Goal: Task Accomplishment & Management: Complete application form

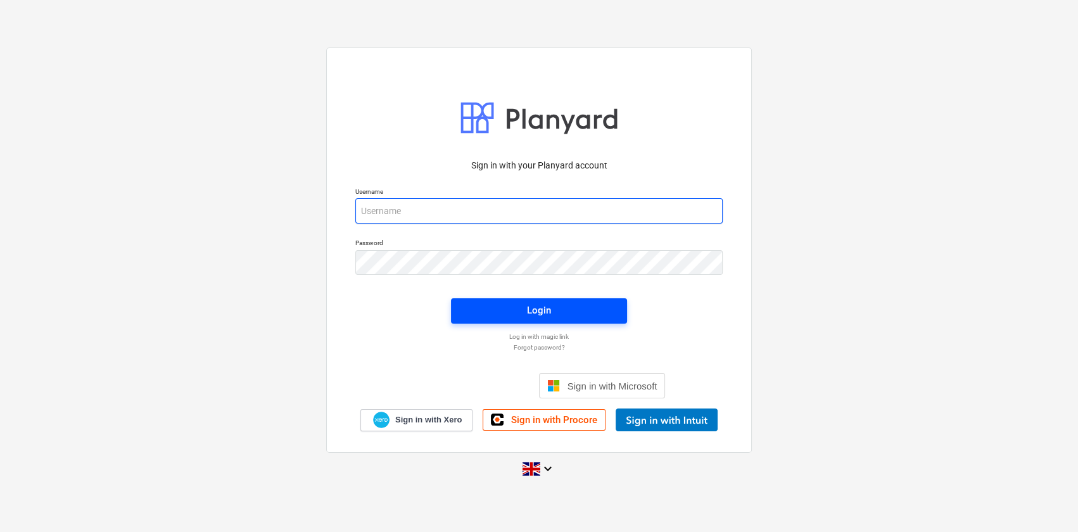
type input "[PERSON_NAME][EMAIL_ADDRESS][DOMAIN_NAME]"
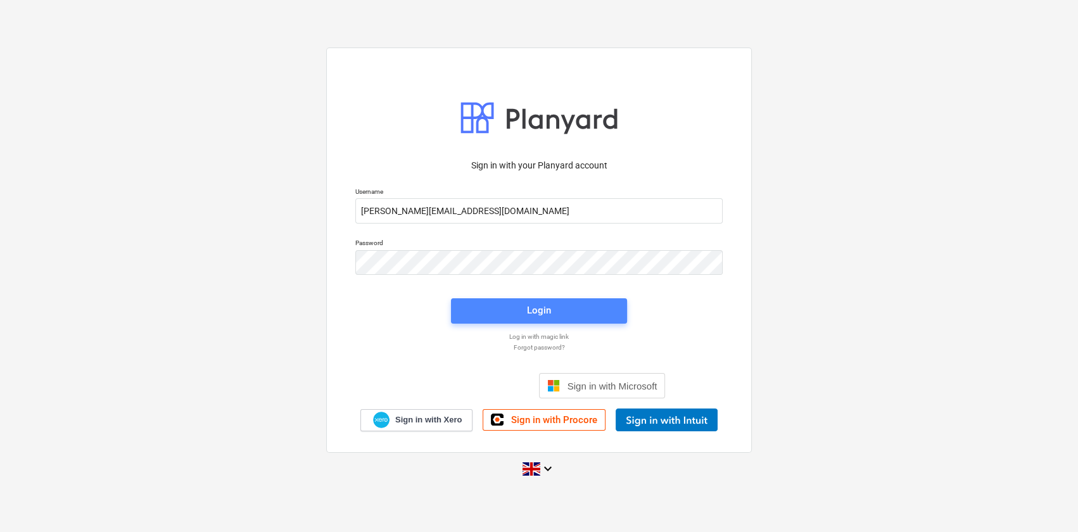
click at [557, 312] on span "Login" at bounding box center [539, 310] width 146 height 16
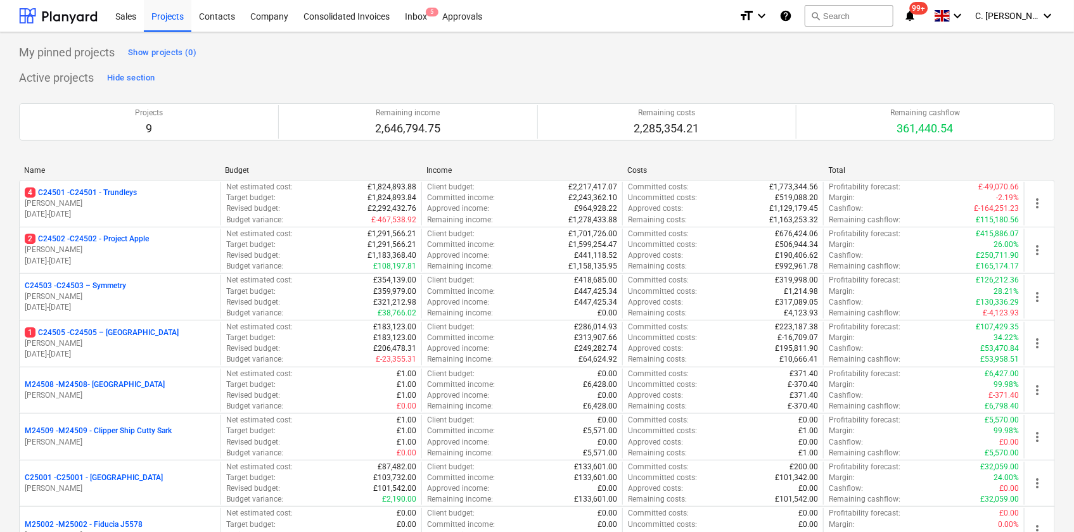
drag, startPoint x: 64, startPoint y: 335, endPoint x: 106, endPoint y: 331, distance: 41.9
click at [64, 335] on p "1 C24505 - C24505 – [GEOGRAPHIC_DATA]" at bounding box center [102, 333] width 154 height 11
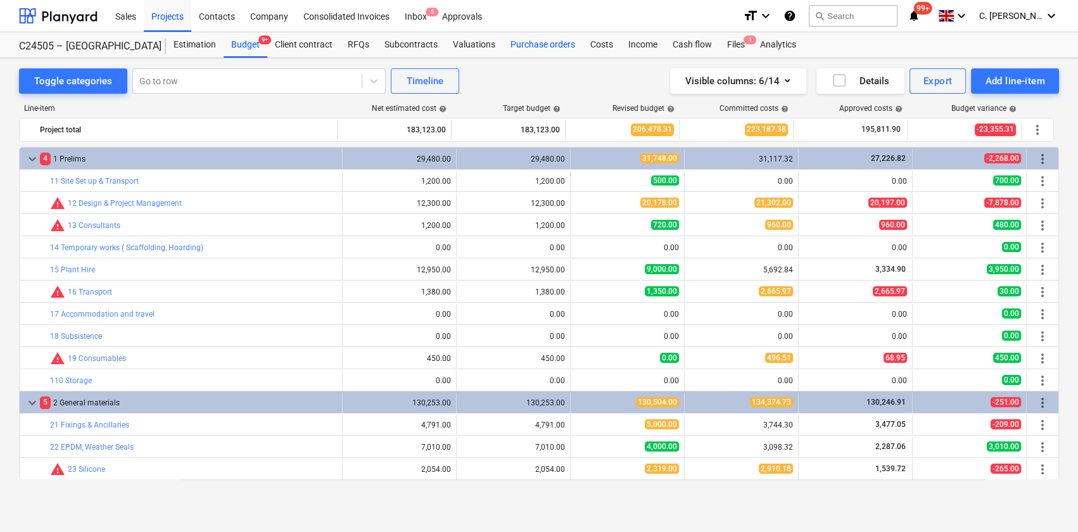
click at [542, 46] on div "Purchase orders" at bounding box center [543, 44] width 80 height 25
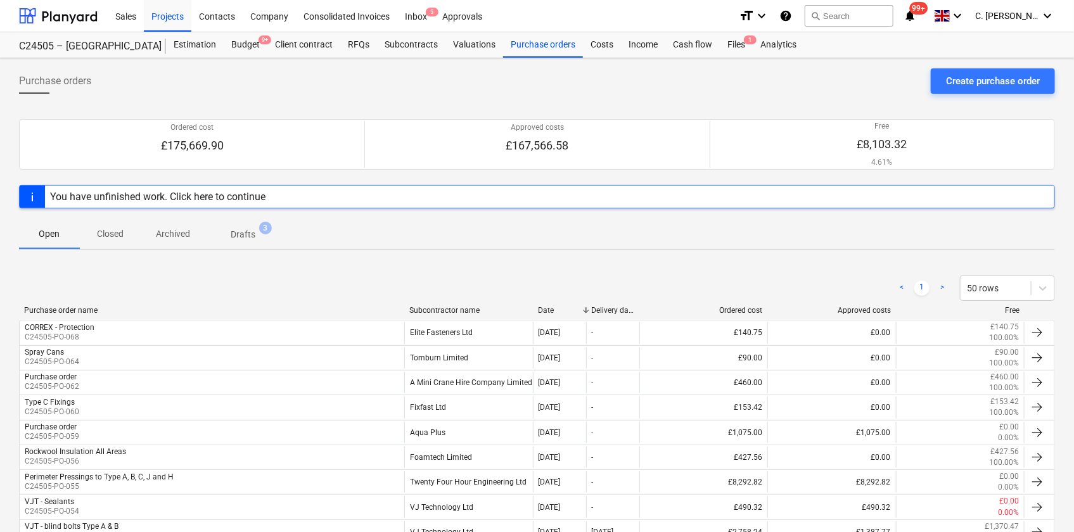
click at [437, 308] on div "Subcontractor name" at bounding box center [468, 310] width 118 height 9
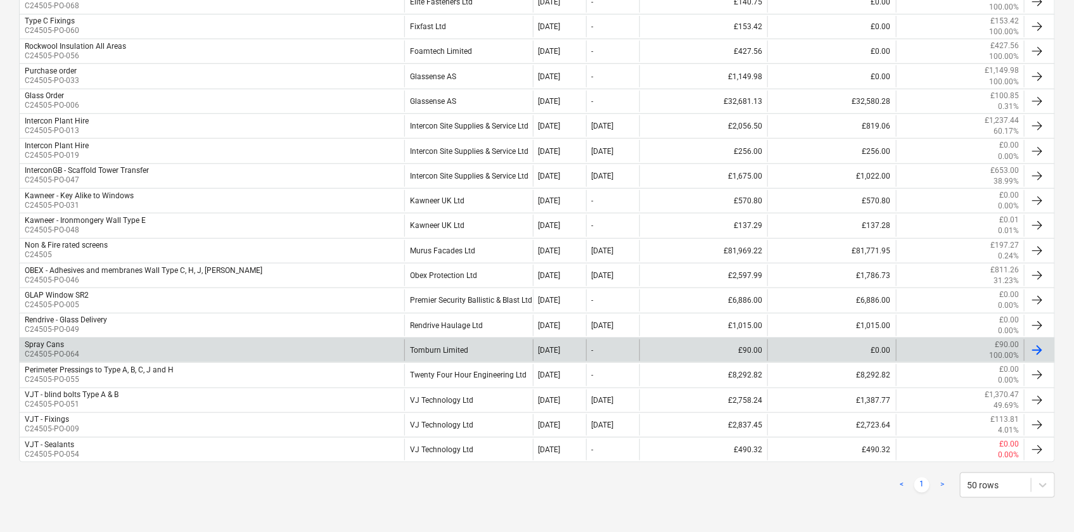
scroll to position [373, 0]
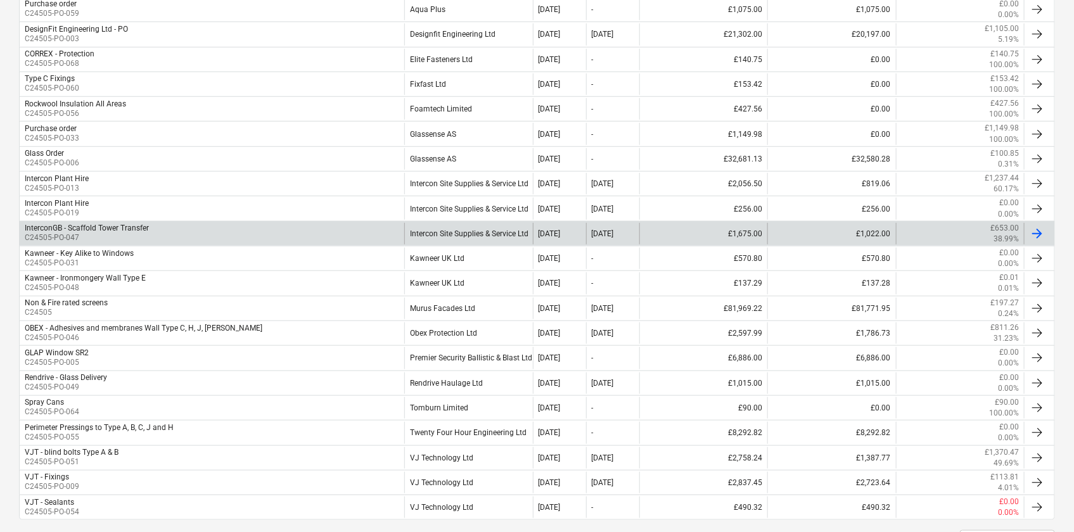
click at [454, 232] on div "Intercon Site Supplies & Service Ltd" at bounding box center [468, 234] width 128 height 22
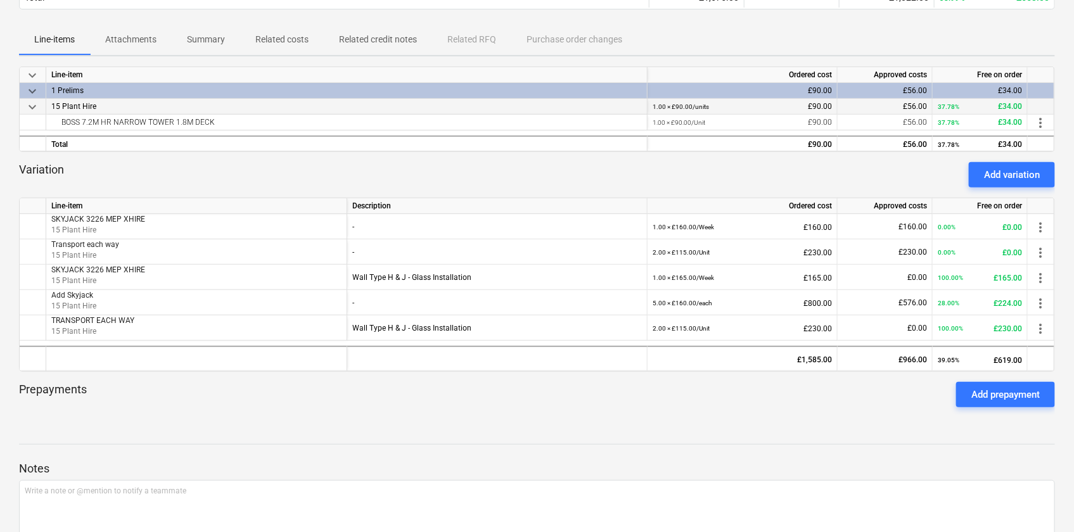
scroll to position [230, 0]
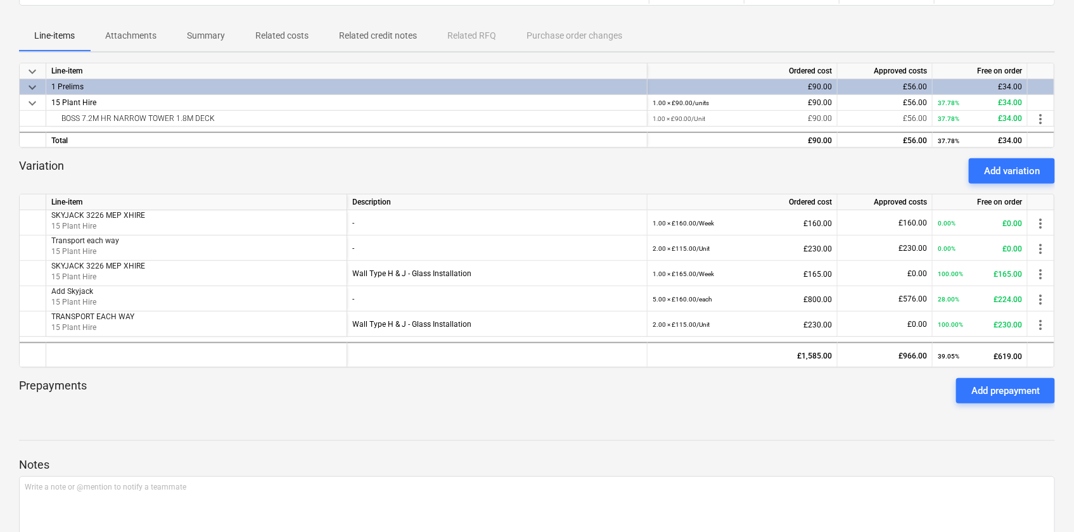
click at [1010, 173] on div "Add variation" at bounding box center [1012, 171] width 56 height 16
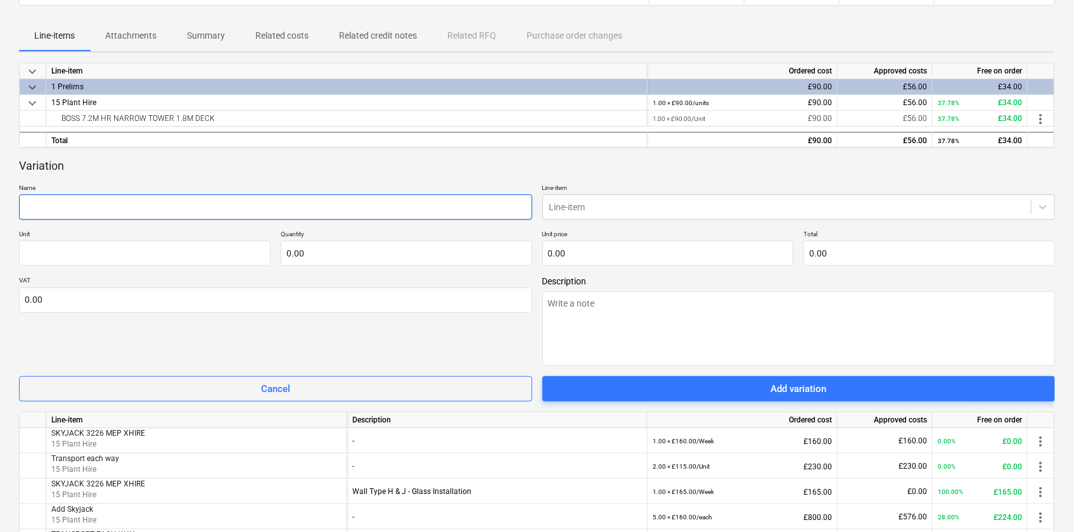
click at [119, 203] on input "text" at bounding box center [275, 207] width 513 height 25
paste input "2.2M PLATFORM SINGLE TOWER (2.5M DECK)"
type textarea "x"
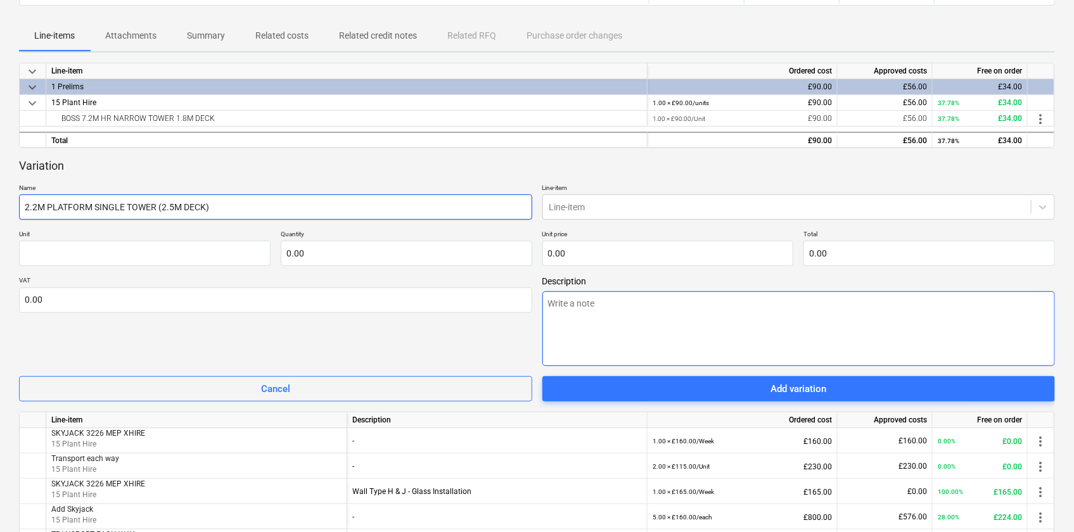
type input "2.2M PLATFORM SINGLE TOWER (2.5M DECK)"
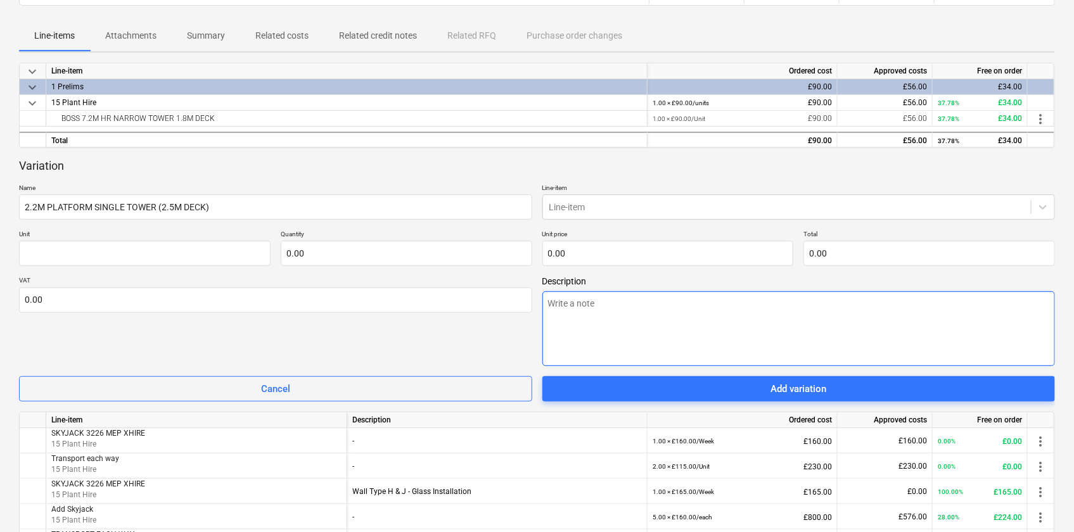
click at [592, 319] on textarea at bounding box center [798, 328] width 513 height 75
type textarea "x"
type textarea "A"
type textarea "x"
type textarea "Ac"
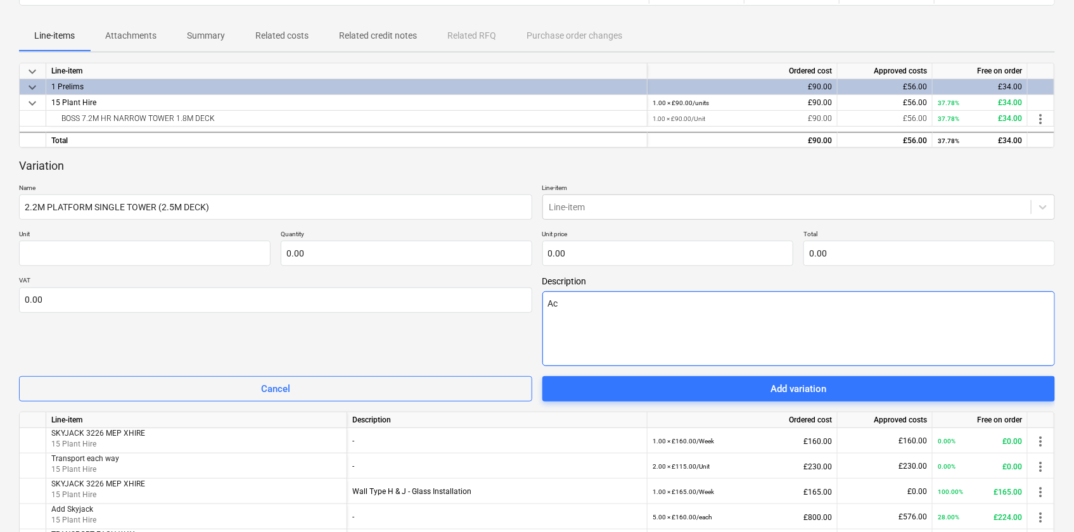
type textarea "x"
type textarea "Acc"
type textarea "x"
type textarea "Acce"
type textarea "x"
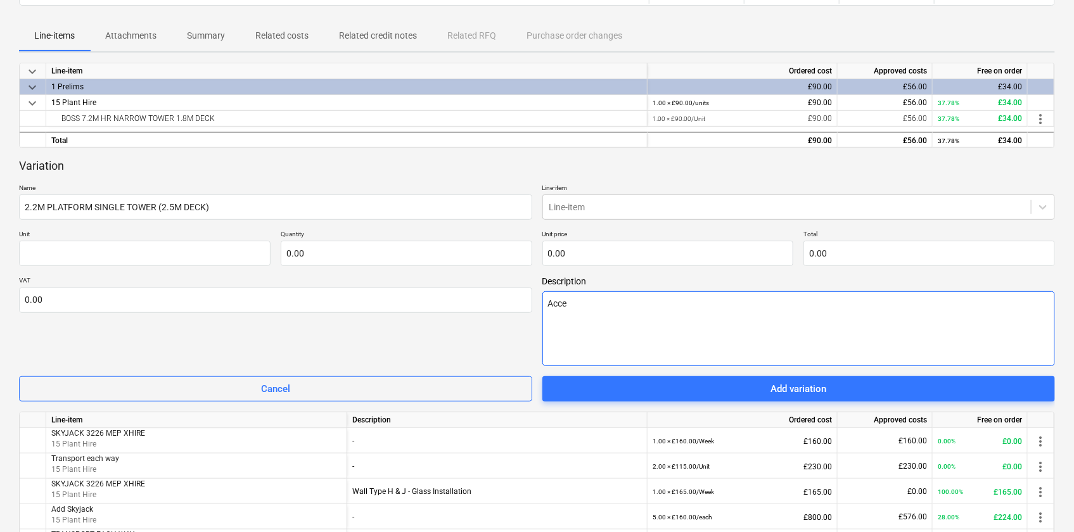
type textarea "Acces"
type textarea "x"
type textarea "Access"
type textarea "x"
type textarea "Access"
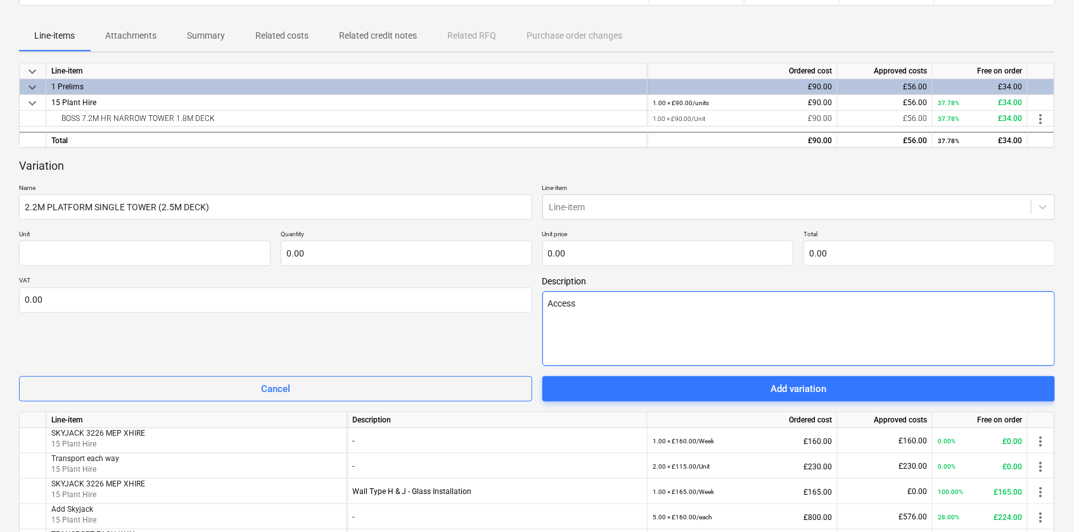
type textarea "x"
type textarea "Access -"
type textarea "x"
type textarea "Access -"
type textarea "x"
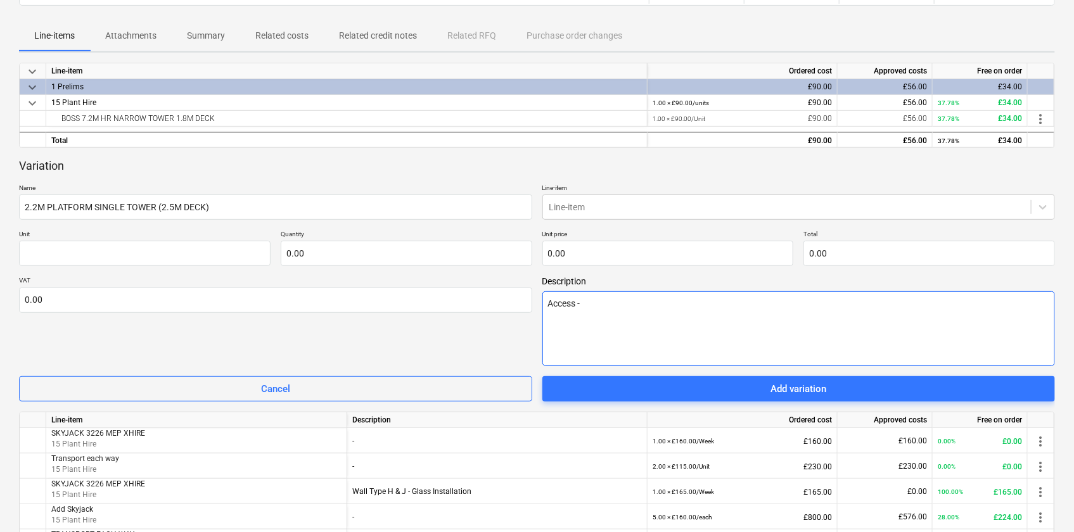
type textarea "Access - T"
type textarea "x"
type textarea "Access -"
type textarea "x"
type textarea "Access - T"
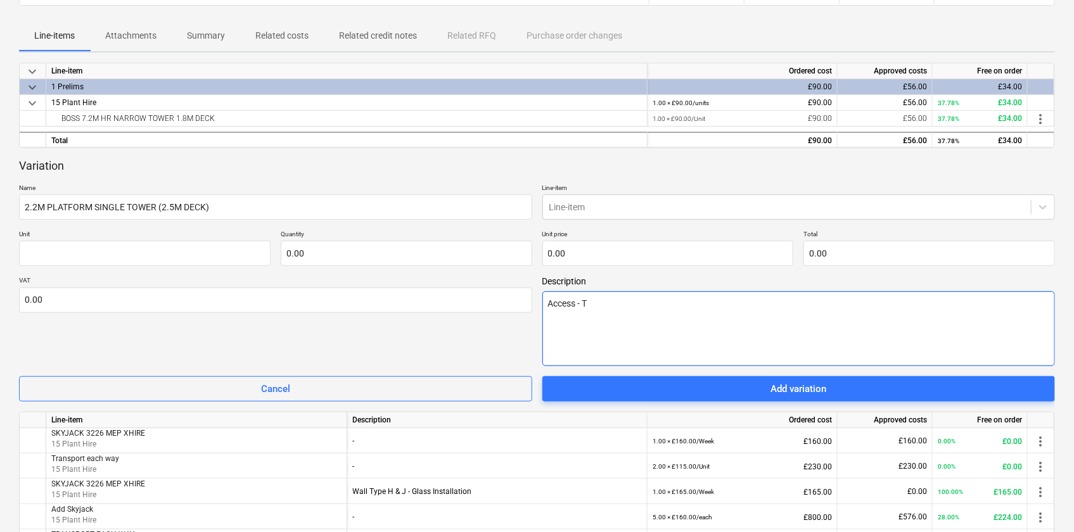
type textarea "x"
type textarea "Access - Ty"
type textarea "x"
type textarea "Access - Type"
type textarea "x"
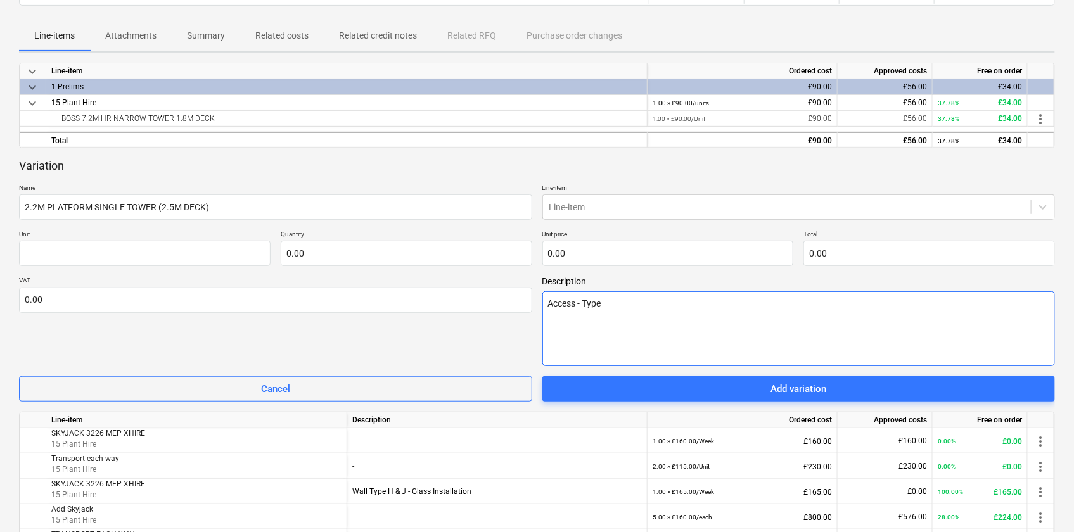
type textarea "Access - Type"
type textarea "x"
type textarea "Access - Type J"
type textarea "x"
type textarea "Access - Type J"
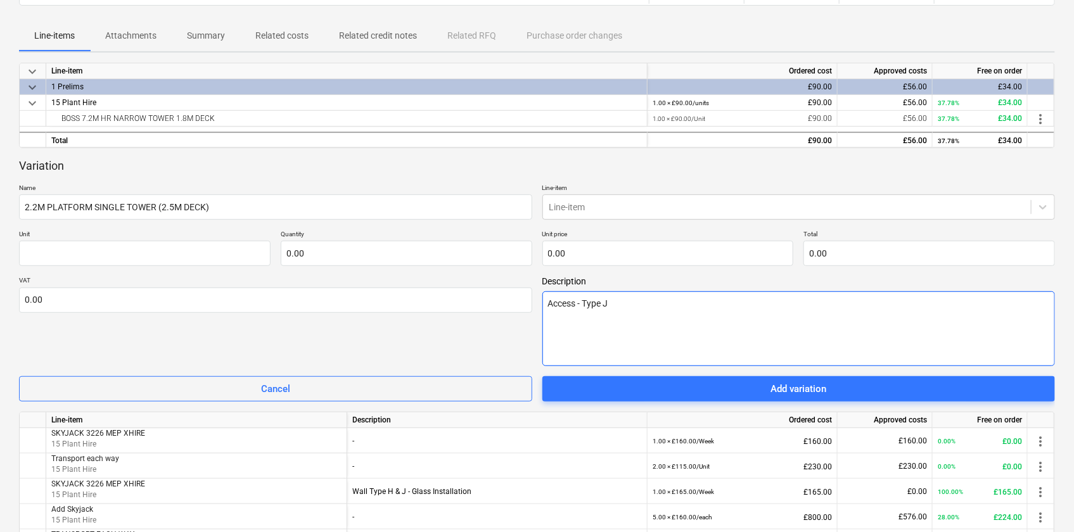
type textarea "x"
type textarea "Access - Type J &"
type textarea "x"
type textarea "Access - Type J &"
type textarea "x"
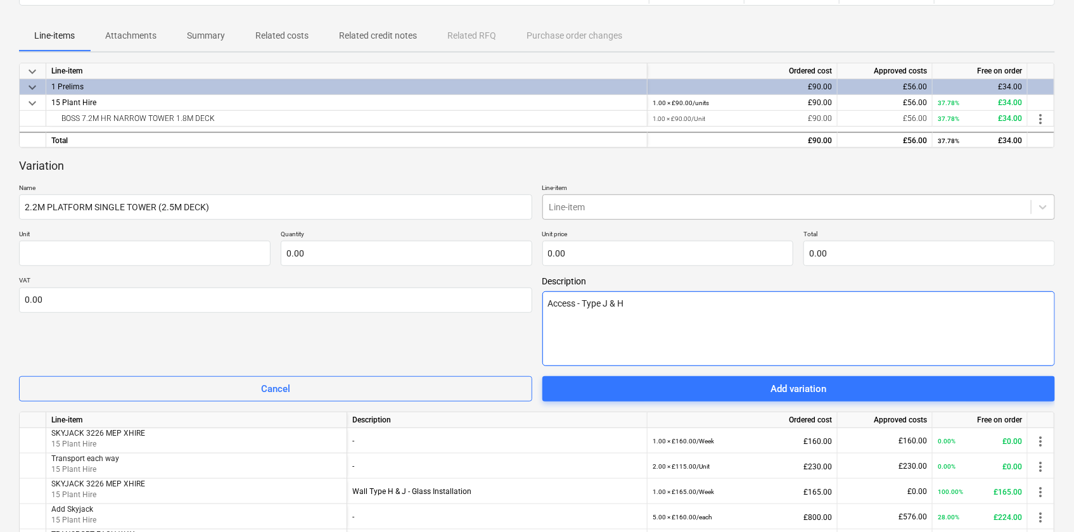
type textarea "Access - Type J & H"
click at [646, 198] on div "Line-item" at bounding box center [787, 207] width 488 height 18
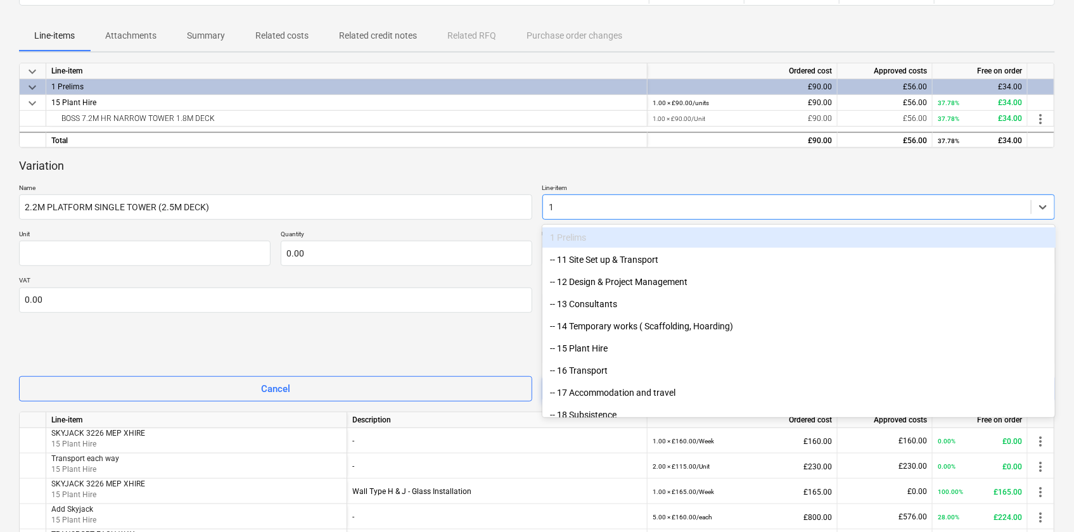
type input "15"
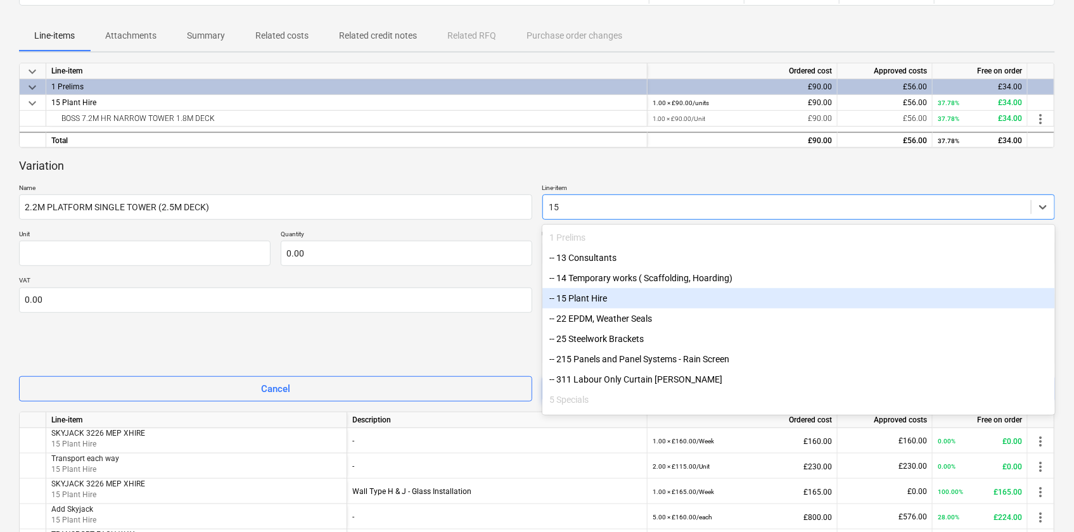
click at [601, 305] on div "-- 15 Plant Hire" at bounding box center [798, 298] width 513 height 20
type textarea "x"
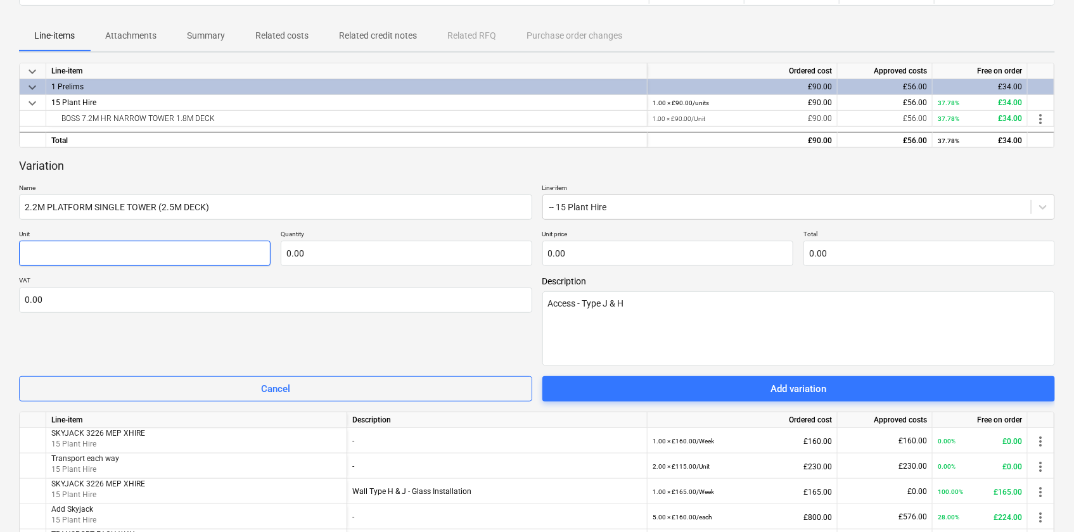
click at [144, 255] on input "text" at bounding box center [145, 253] width 252 height 25
type textarea "x"
type input "U"
type textarea "x"
type input "Un"
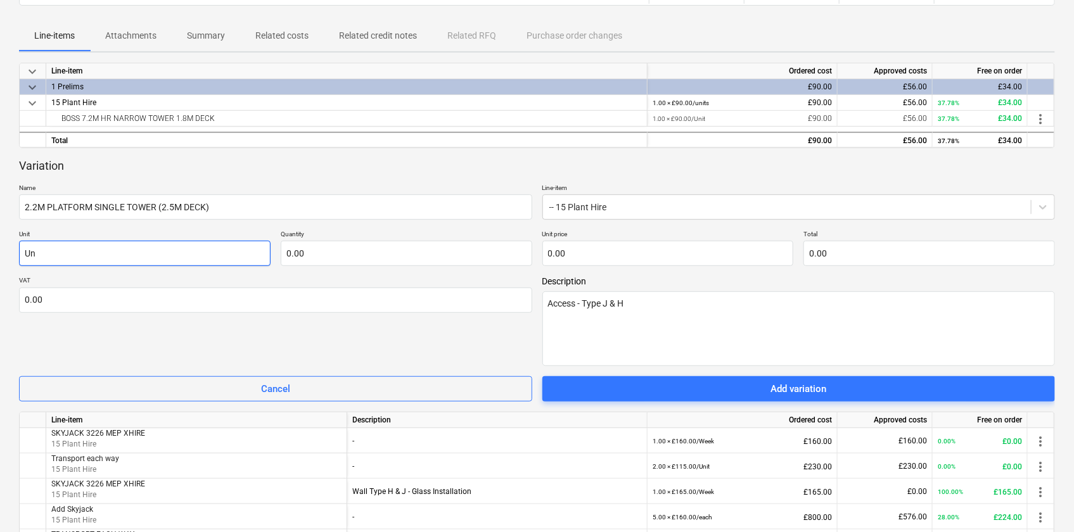
type textarea "x"
type input "Uni"
type textarea "x"
type input "Unit"
type textarea "x"
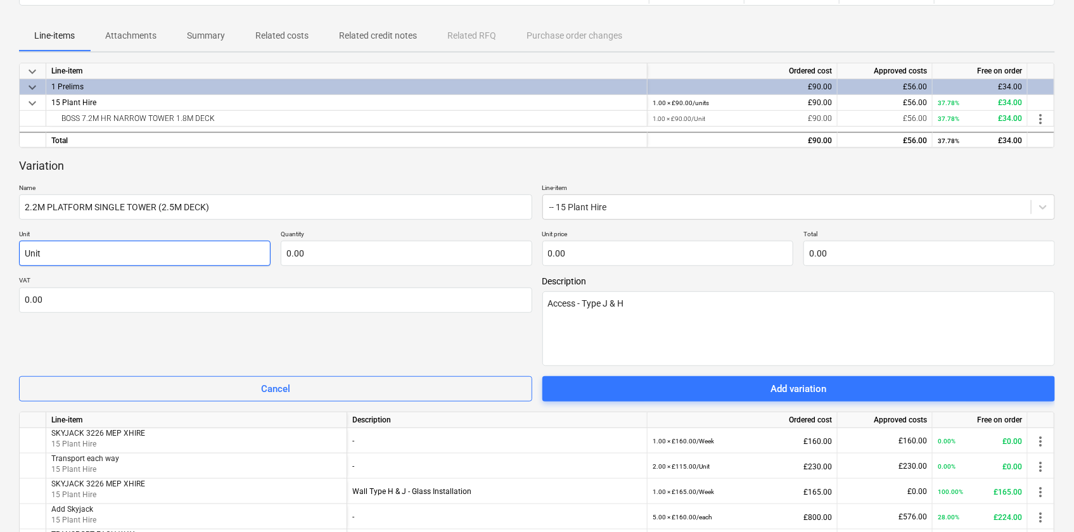
type input "Uni"
type textarea "x"
type input "Un"
type textarea "x"
type input "U"
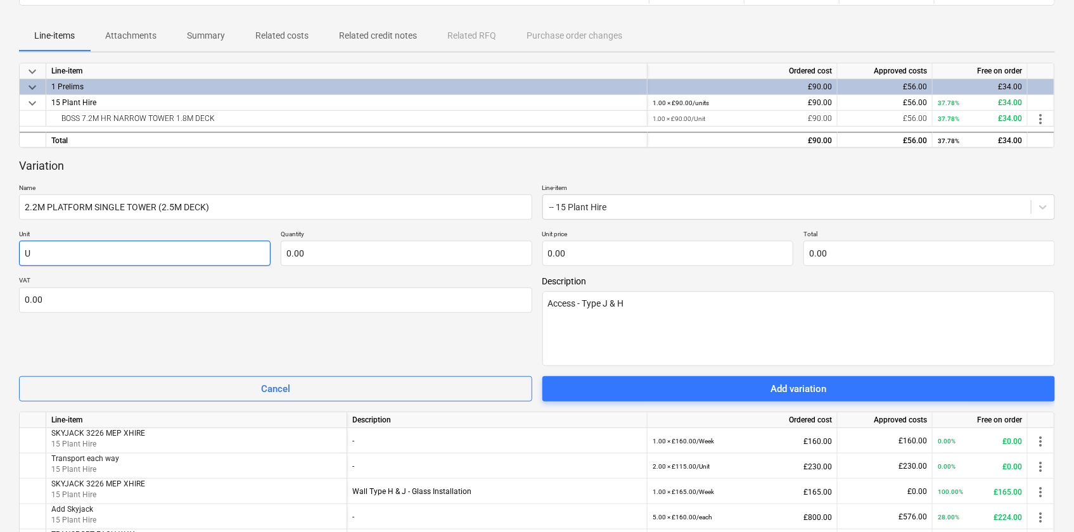
type textarea "x"
type input "W"
type textarea "x"
type input "We"
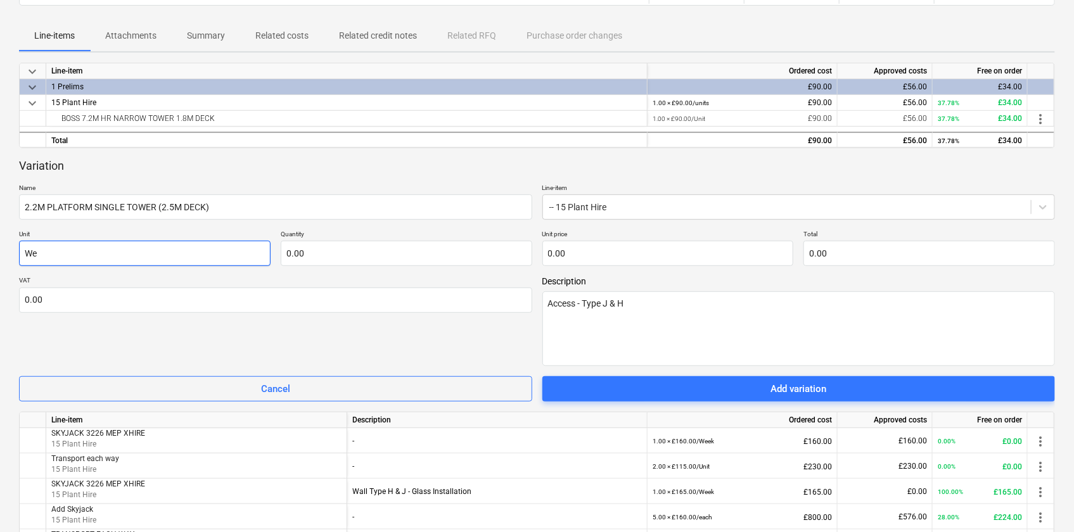
type textarea "x"
type input "Wee"
type textarea "x"
type input "Week"
click at [390, 259] on input "text" at bounding box center [407, 253] width 252 height 25
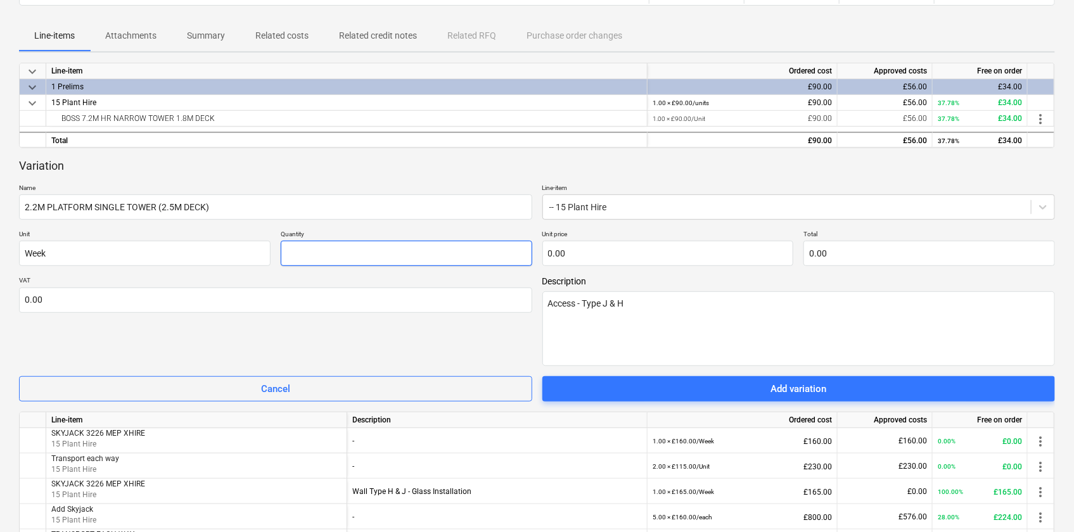
type textarea "x"
click at [355, 256] on input "1" at bounding box center [407, 253] width 252 height 25
type input "1.00"
click at [589, 250] on input "text" at bounding box center [668, 253] width 252 height 25
type textarea "x"
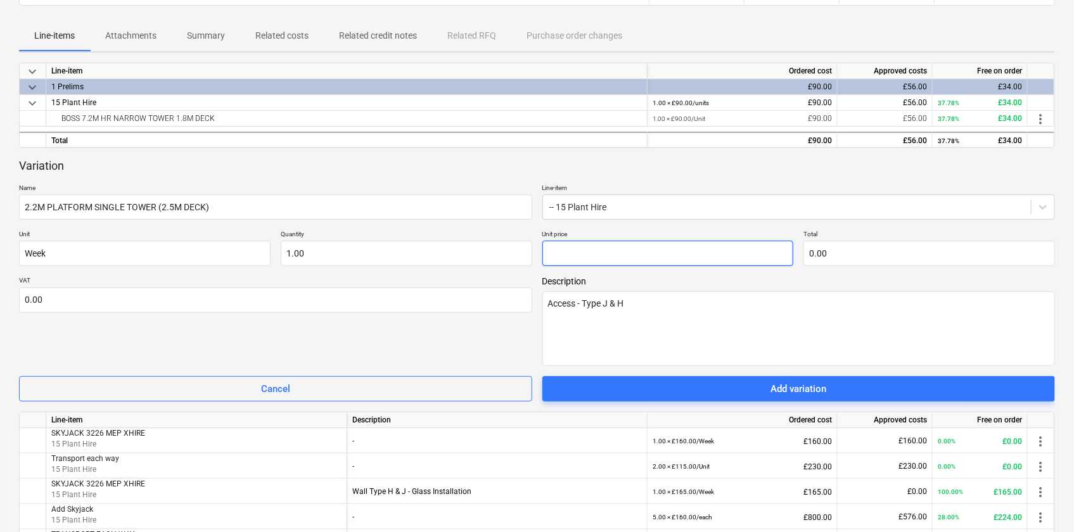
type input "5"
type input "5.00"
type textarea "x"
type input "50"
type input "50.00"
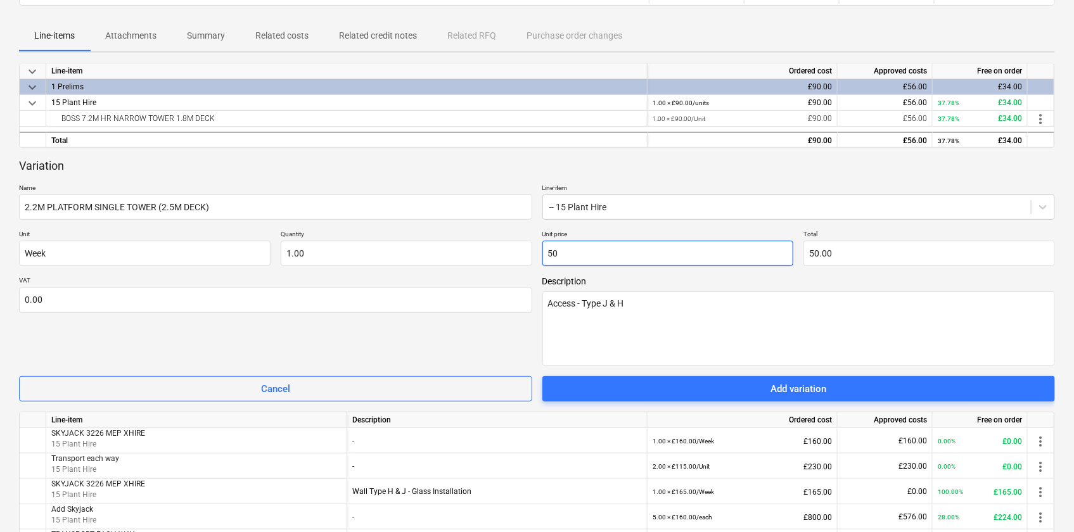
type textarea "x"
type input "50."
type textarea "x"
type input "50.7"
type input "50.70"
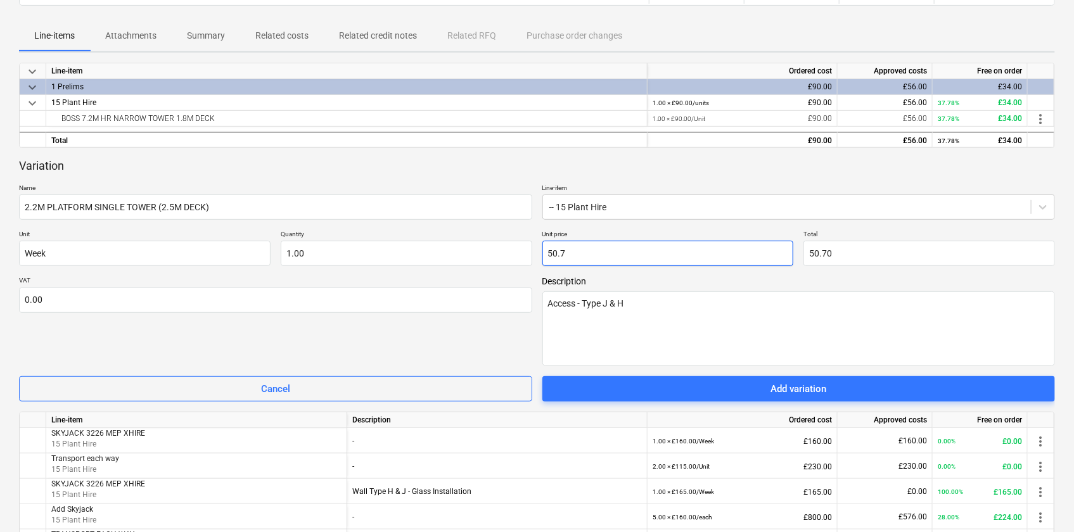
type textarea "x"
type input "50.75"
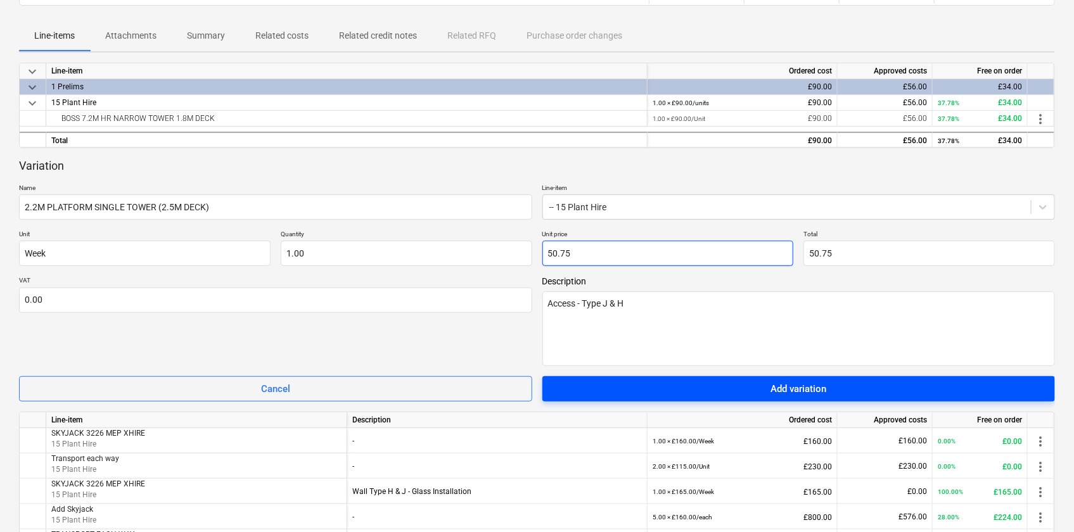
type input "50.75"
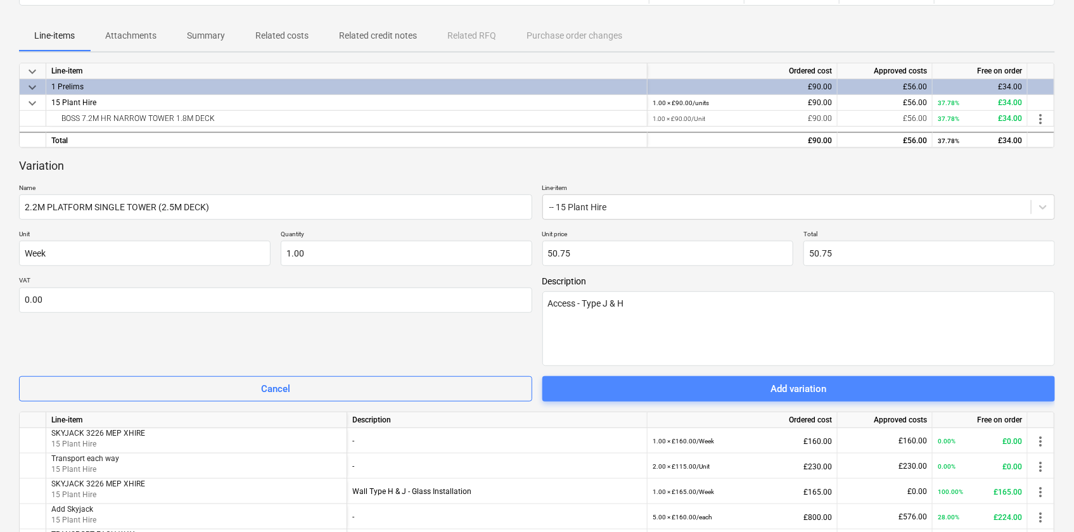
click at [832, 385] on span "Add variation" at bounding box center [799, 389] width 483 height 16
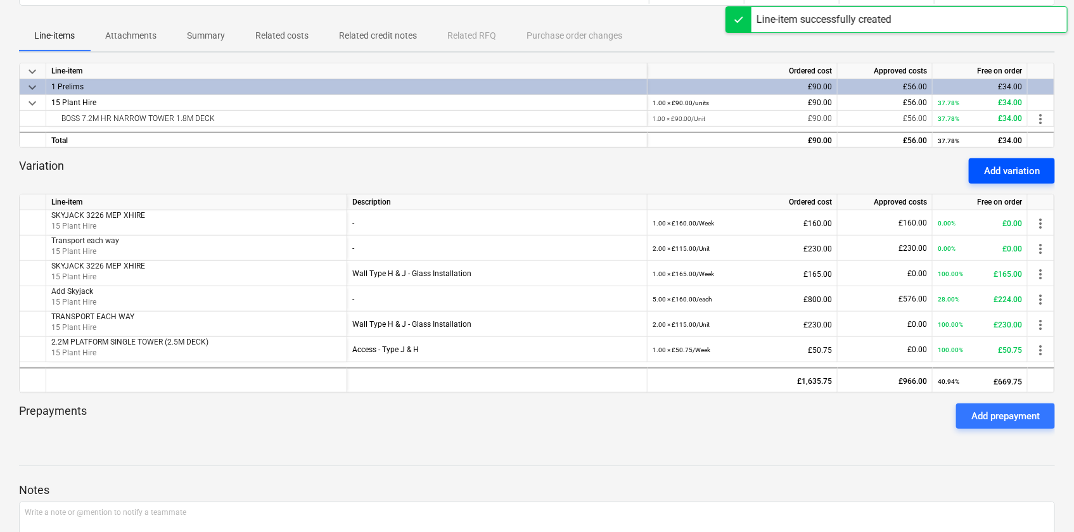
click at [1004, 165] on div "Add variation" at bounding box center [1012, 171] width 56 height 16
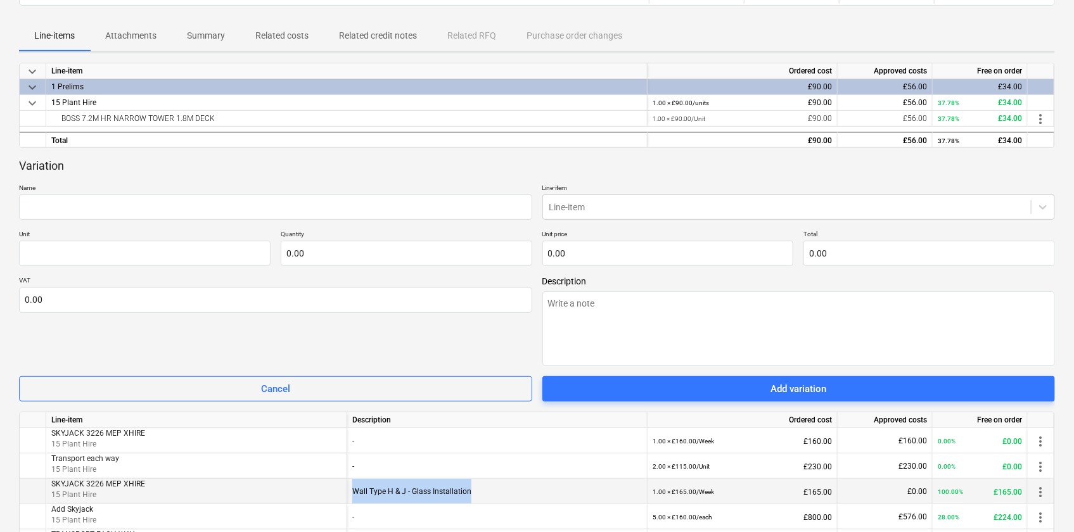
drag, startPoint x: 482, startPoint y: 490, endPoint x: 353, endPoint y: 501, distance: 129.1
click at [353, 501] on div "Wall Type H & J - Glass Installation" at bounding box center [497, 491] width 290 height 25
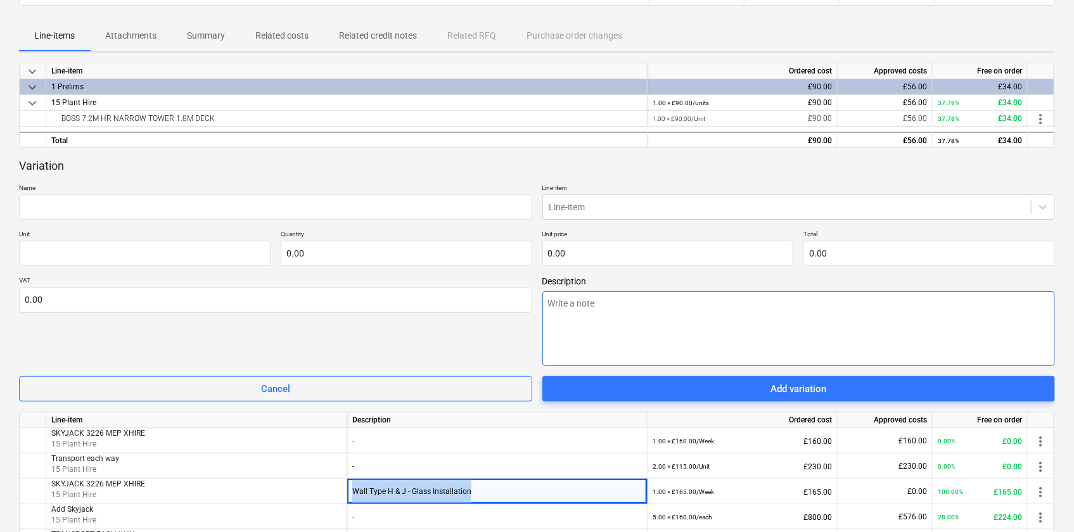
copy div "Wall Type H & J - Glass Installation"
click at [618, 322] on textarea at bounding box center [798, 328] width 513 height 75
paste textarea "Wall Type H & J - Glass Installation"
type textarea "x"
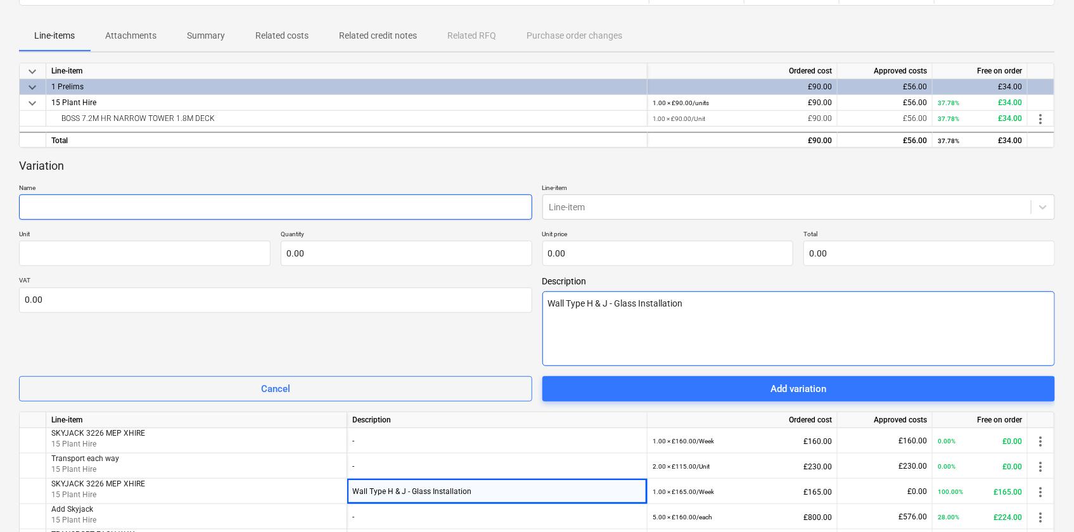
type textarea "Wall Type H & J - Glass Installation"
click at [106, 204] on input "text" at bounding box center [275, 207] width 513 height 25
type textarea "x"
type input "T"
type textarea "x"
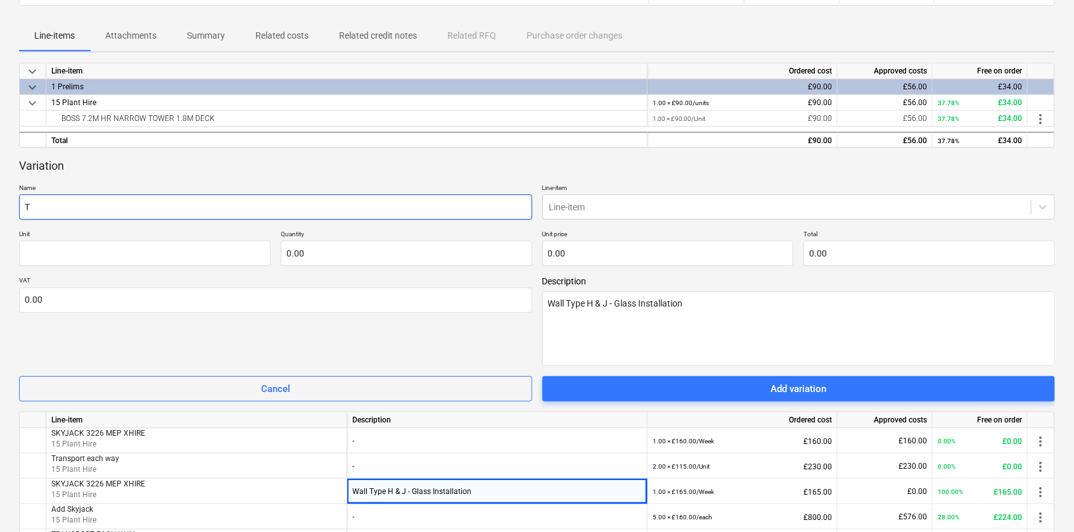
type input "Tr"
type textarea "x"
type input "Tra"
type textarea "x"
type input "[PERSON_NAME]"
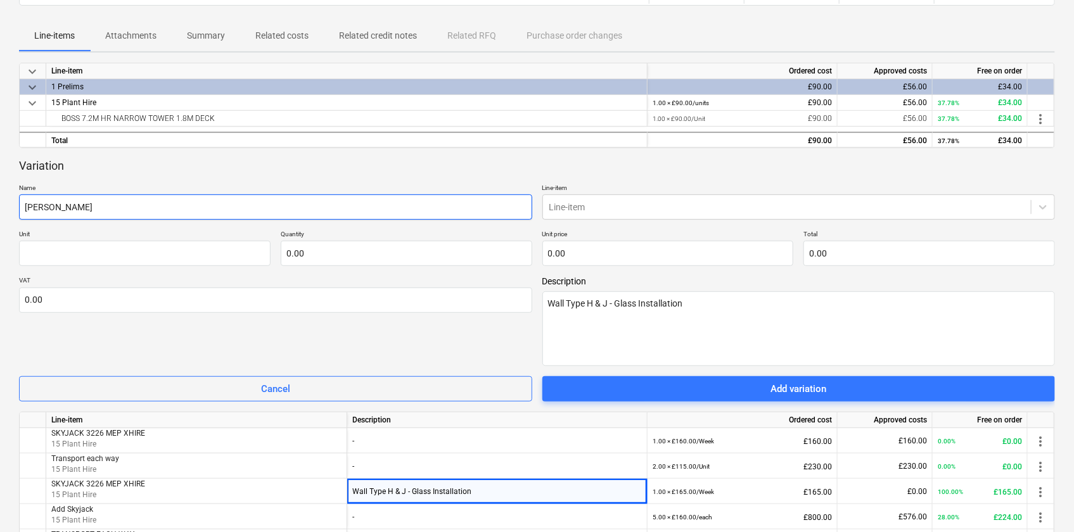
type textarea "x"
type input "Transp"
type textarea "x"
type input "Transp;"
type textarea "x"
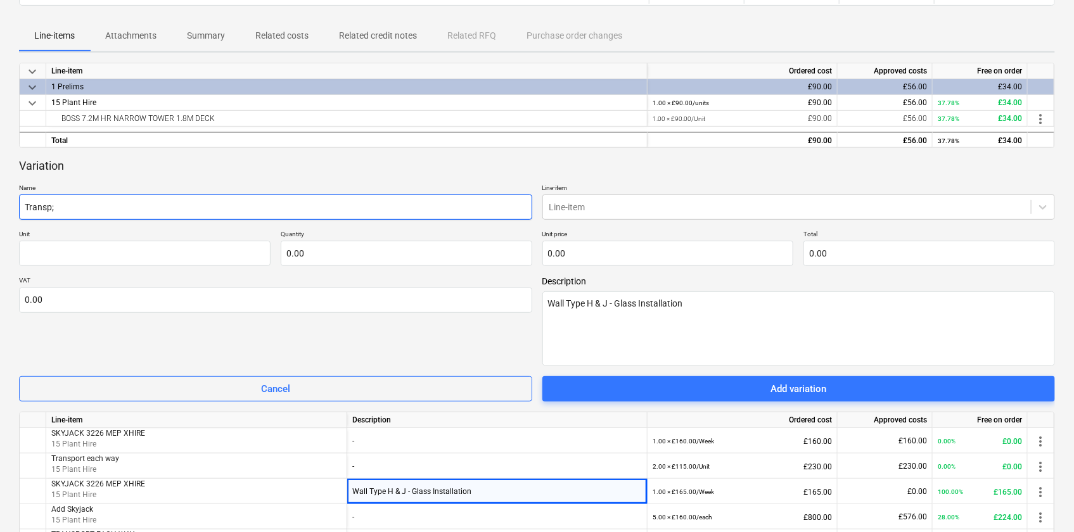
type input "Transp;o"
type textarea "x"
type input "Transp;or"
type textarea "x"
type input "Transp;ort"
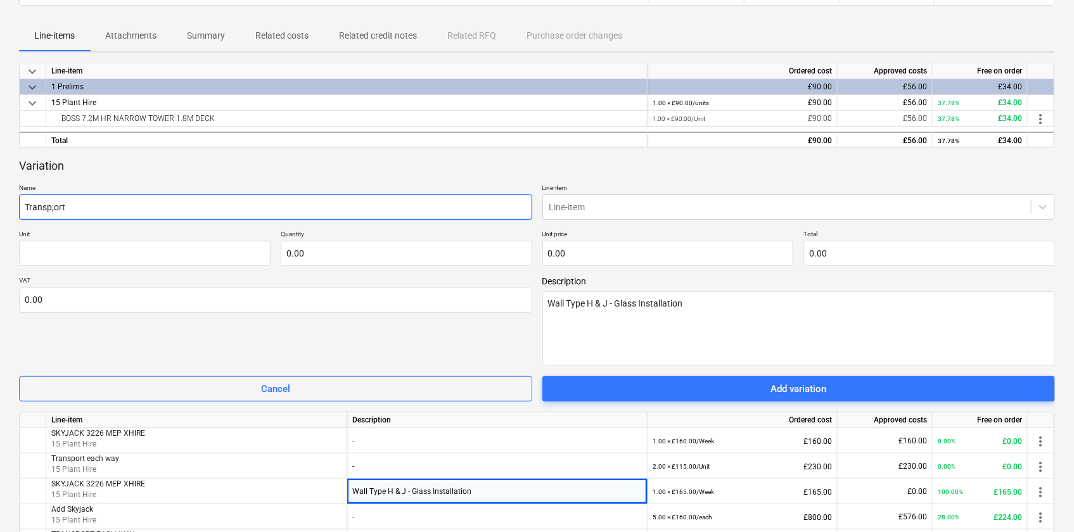
type textarea "x"
type input "Transp;ort"
type textarea "x"
type input "Transp;ort"
type textarea "x"
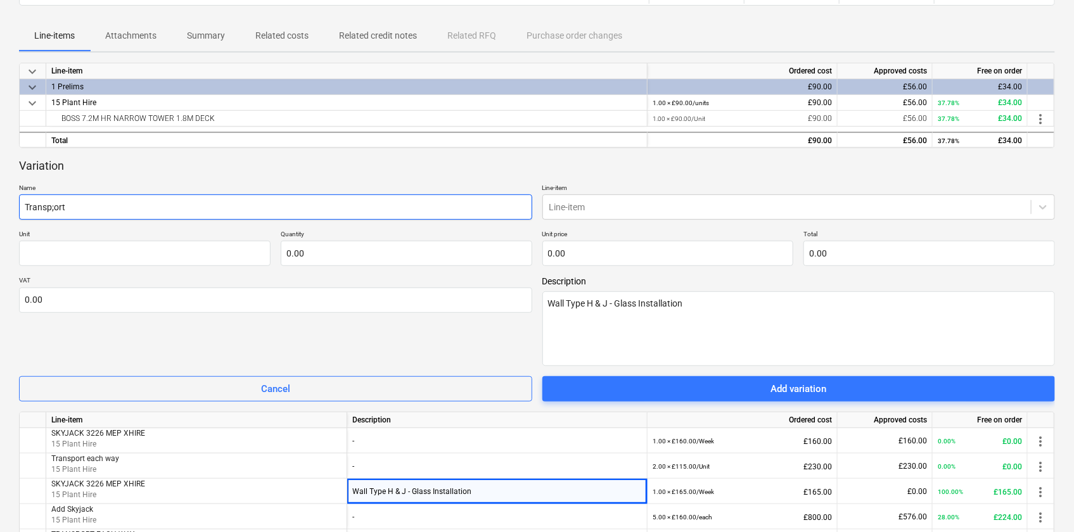
type input "Transp;or"
type textarea "x"
type input "Transp;o"
type textarea "x"
type input "Transp;"
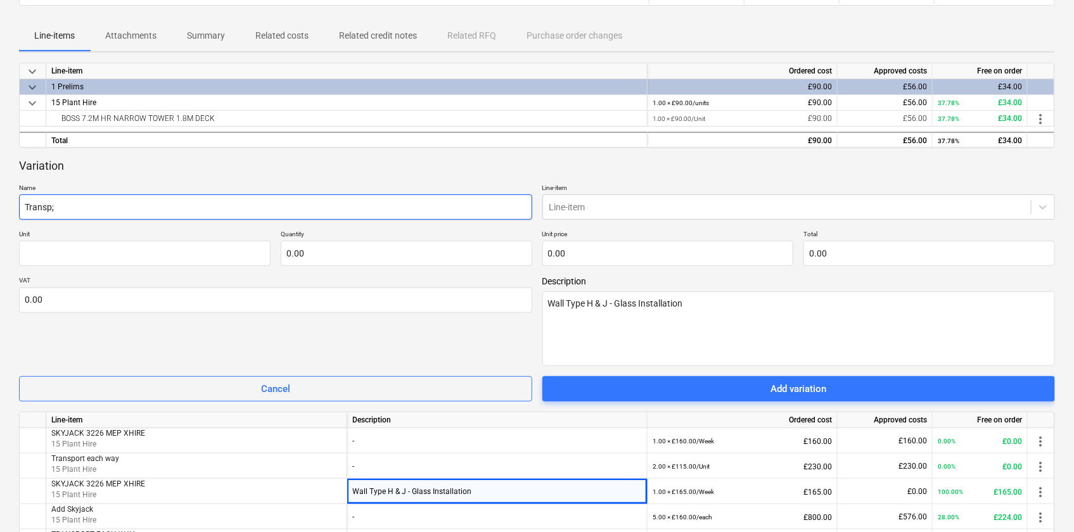
type textarea "x"
type input "Transp"
type textarea "x"
type input "Transpo"
type textarea "x"
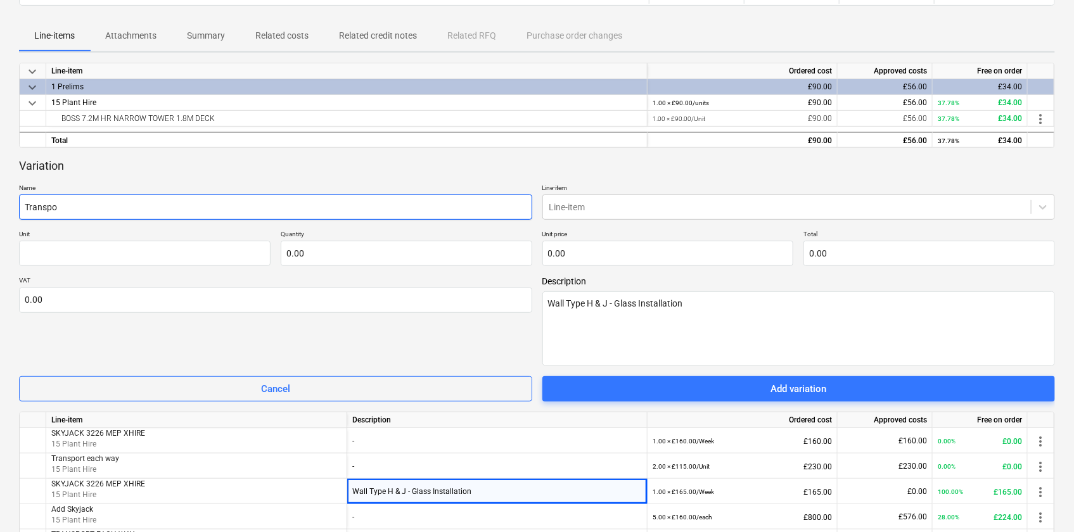
type input "Transpor"
type textarea "x"
type input "Transport"
type textarea "x"
type input "Transport"
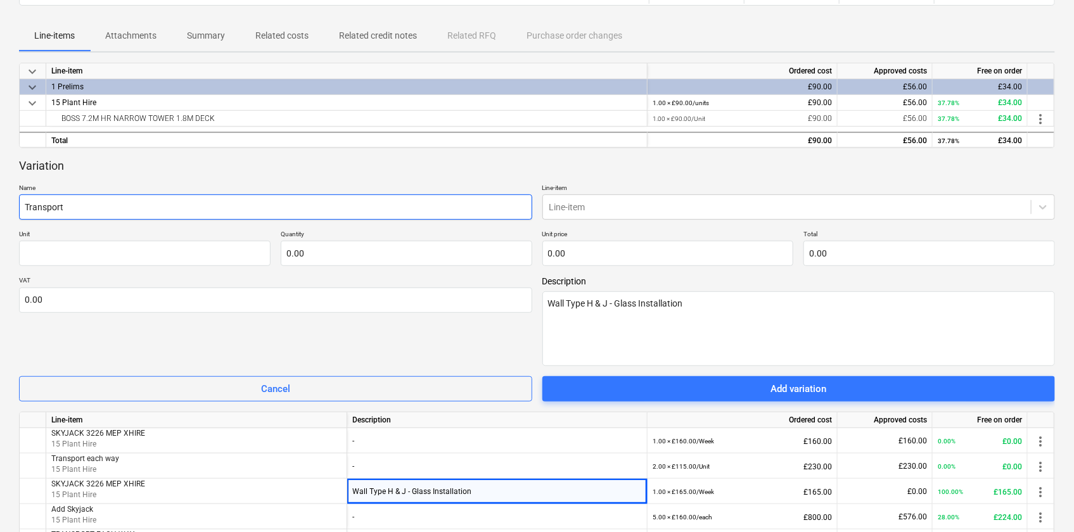
type textarea "x"
type input "Transport d"
type textarea "x"
type input "Transport de"
type textarea "x"
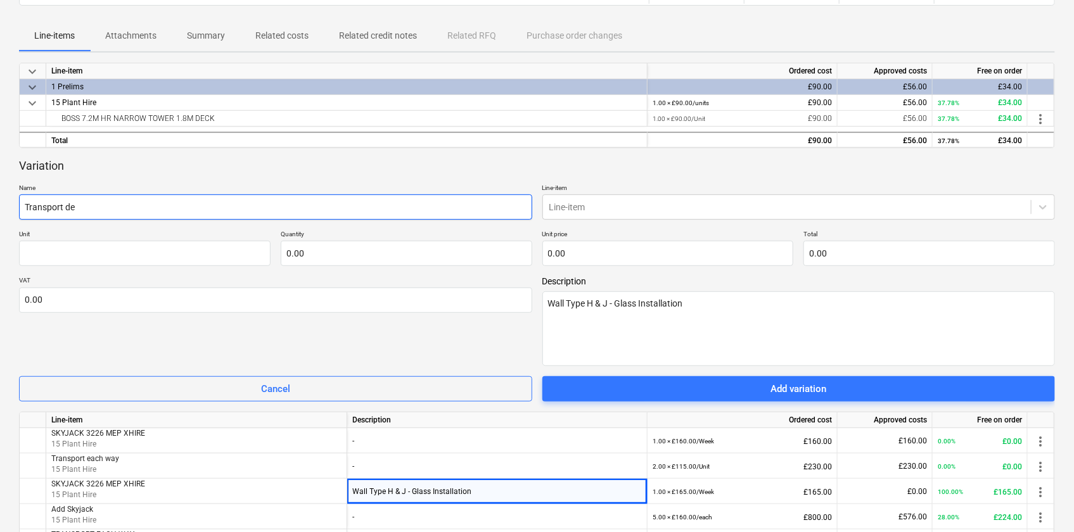
type input "Transport del"
type textarea "x"
type input "Transport deli"
type textarea "x"
type input "Transport deliv"
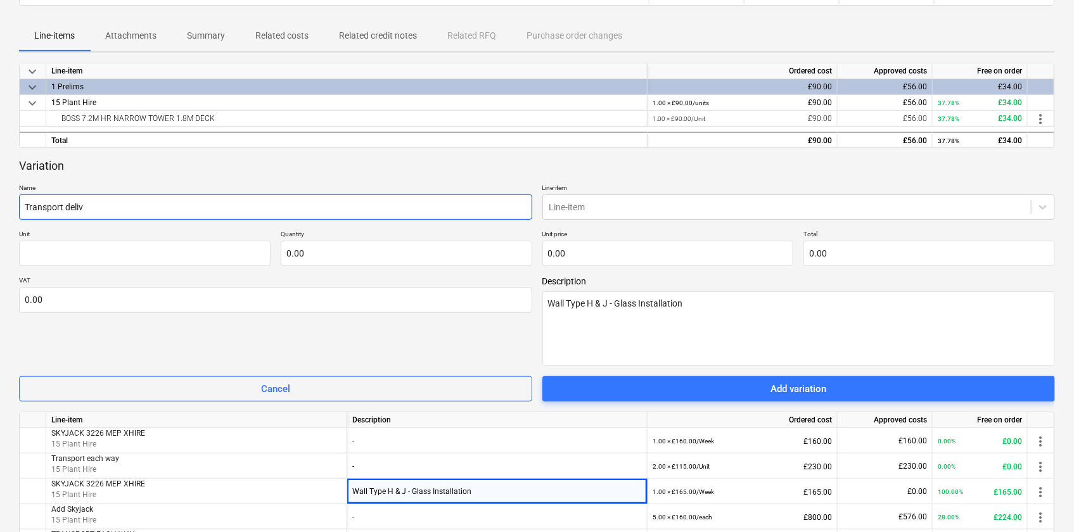
type textarea "x"
type input "Transport delive"
type textarea "x"
type input "Transport deliver"
type textarea "x"
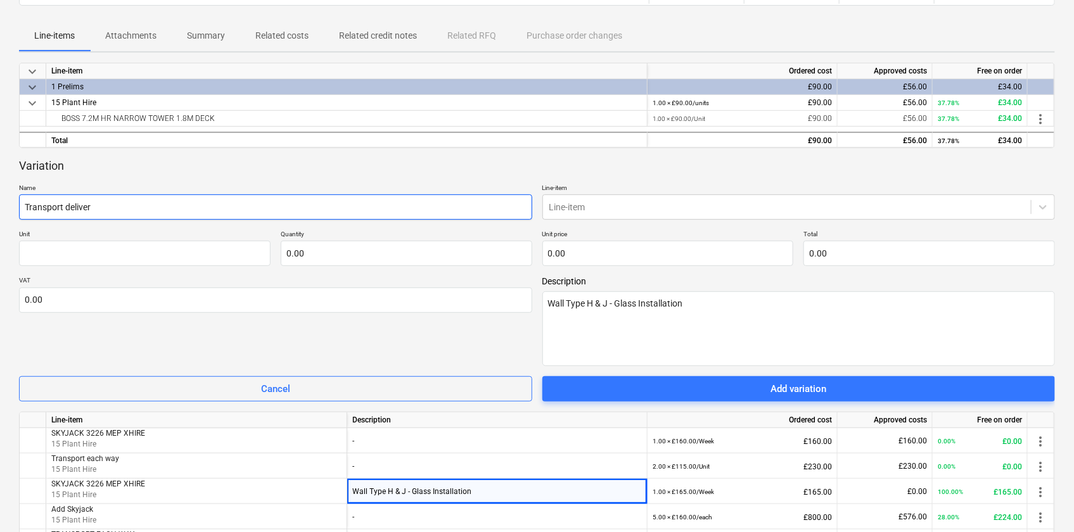
type input "Transport delivery"
type textarea "x"
type input "Transport delivery"
type textarea "x"
type input "Transport delivery"
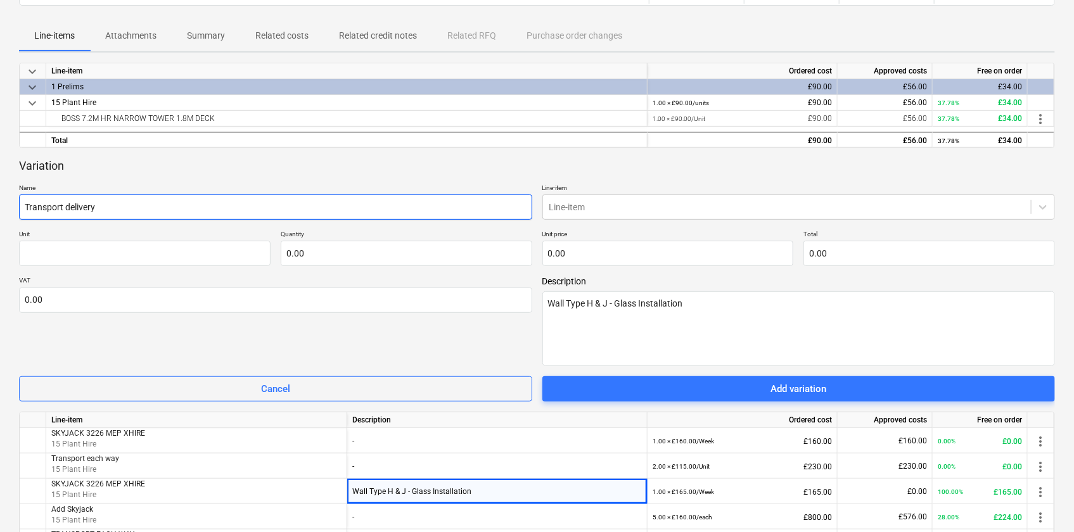
type textarea "x"
type input "Transport delivery"
type textarea "x"
type input "Transport delivery /"
type textarea "x"
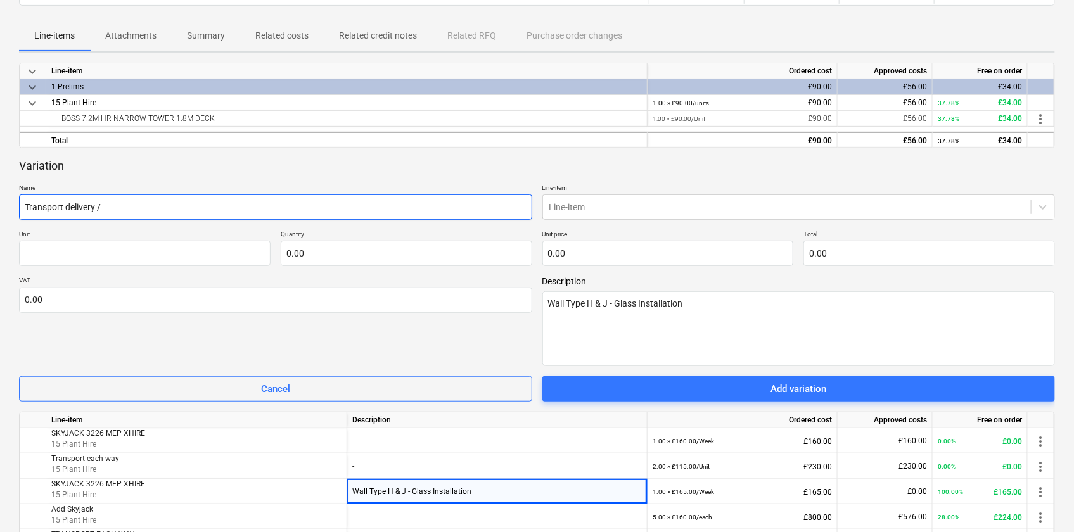
type input "Transport delivery /"
type textarea "x"
type input "Transport delivery / cp"
type textarea "x"
type input "Transport delivery / cpo"
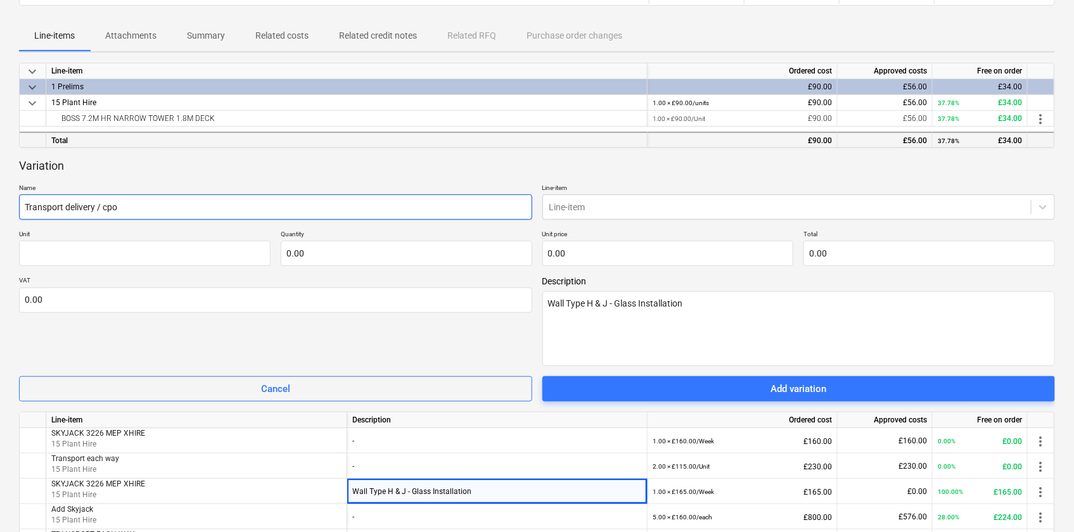
type textarea "x"
type input "Transport delivery / cp"
type textarea "x"
type input "Transport delivery / c"
type textarea "x"
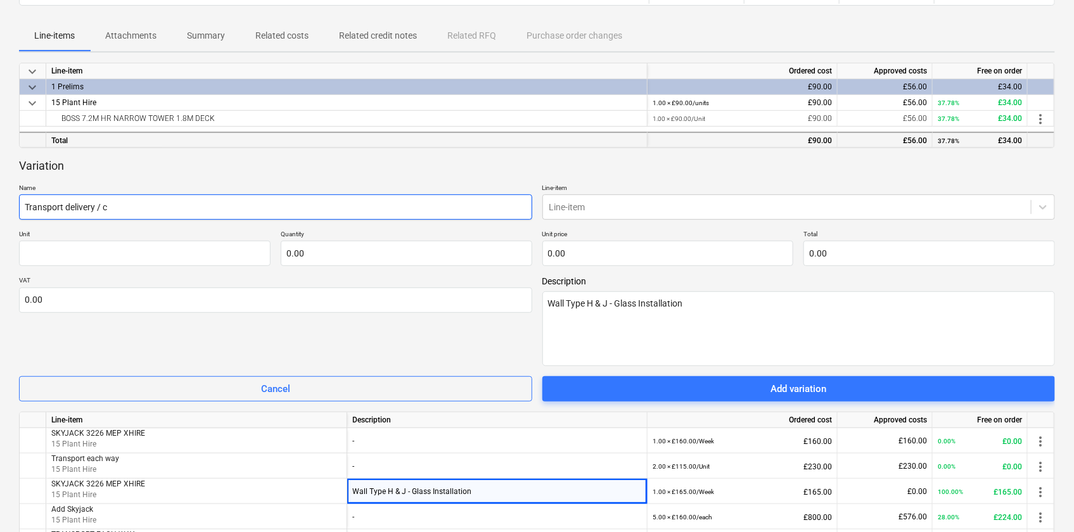
type input "Transport delivery / co"
type textarea "x"
type input "Transport delivery / col"
type textarea "x"
type input "Transport delivery / coll"
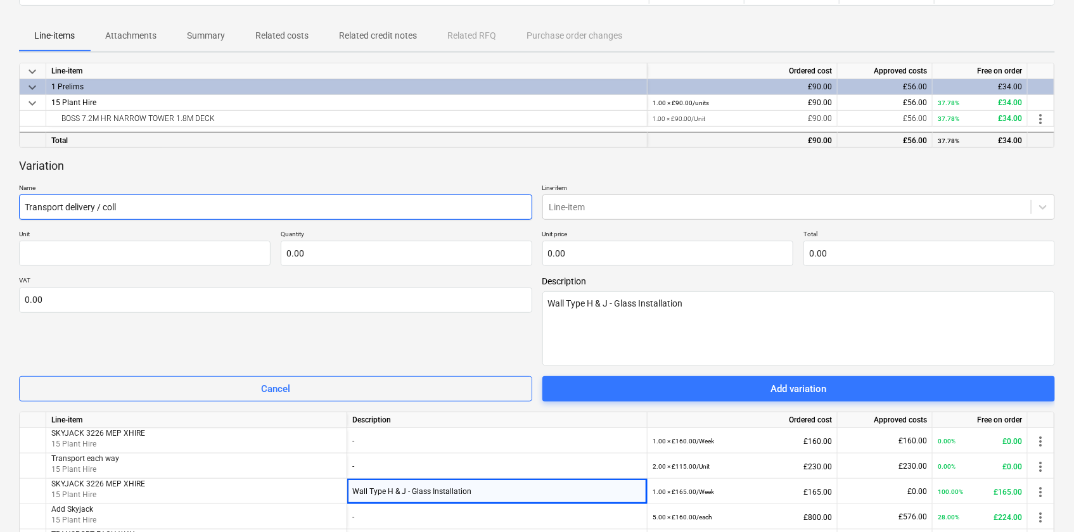
type textarea "x"
type input "Transport delivery / colle"
type textarea "x"
type input "Transport delivery / collec"
type textarea "x"
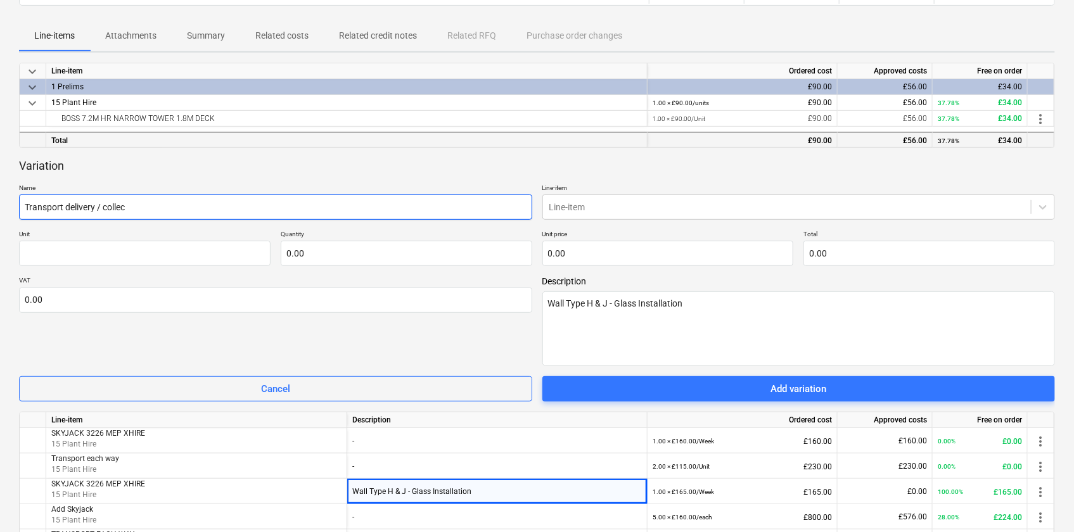
type input "Transport delivery / collect"
type textarea "x"
type input "Transport delivery / collecti"
type textarea "x"
type input "Transport delivery / collectio"
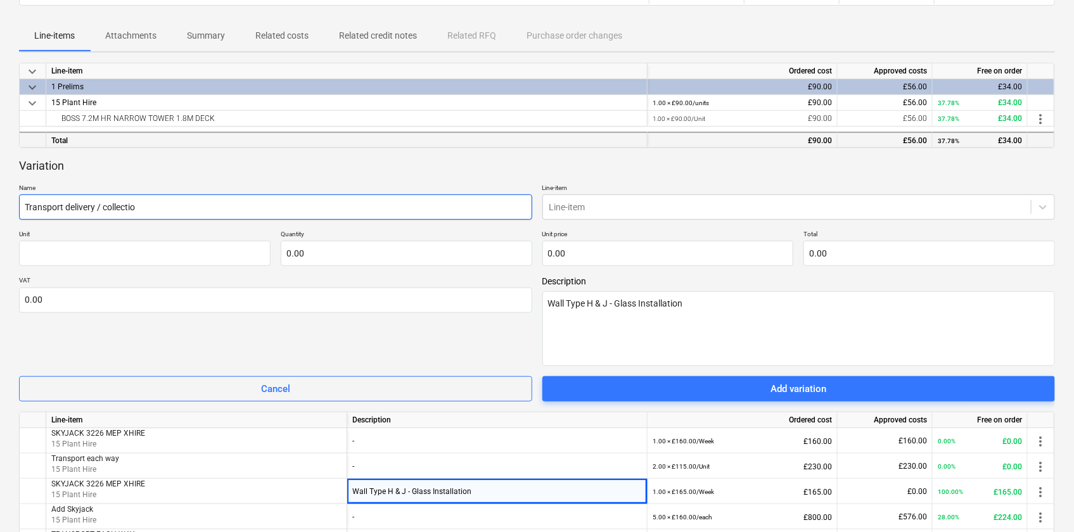
type textarea "x"
type input "Transport delivery / collection"
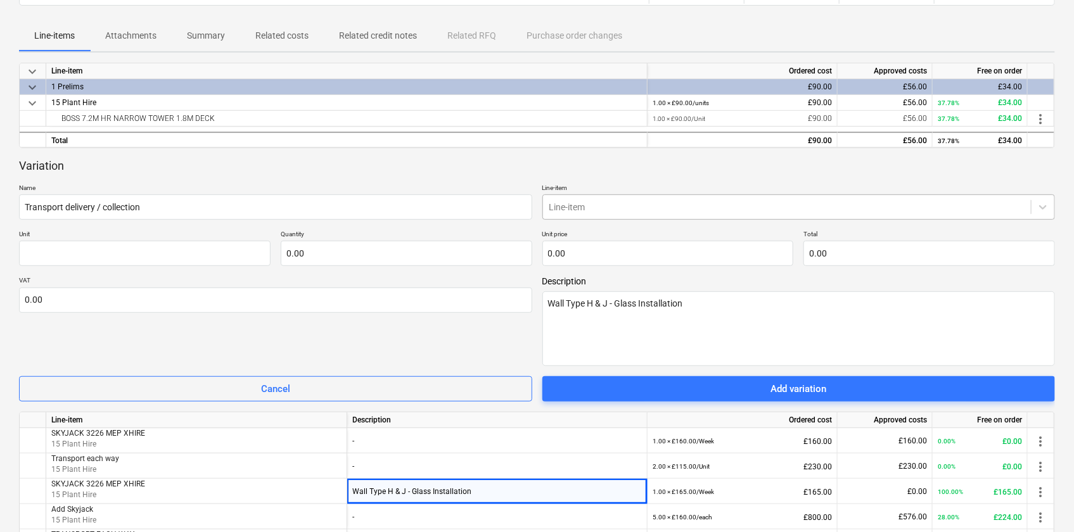
click at [571, 210] on div at bounding box center [787, 207] width 476 height 13
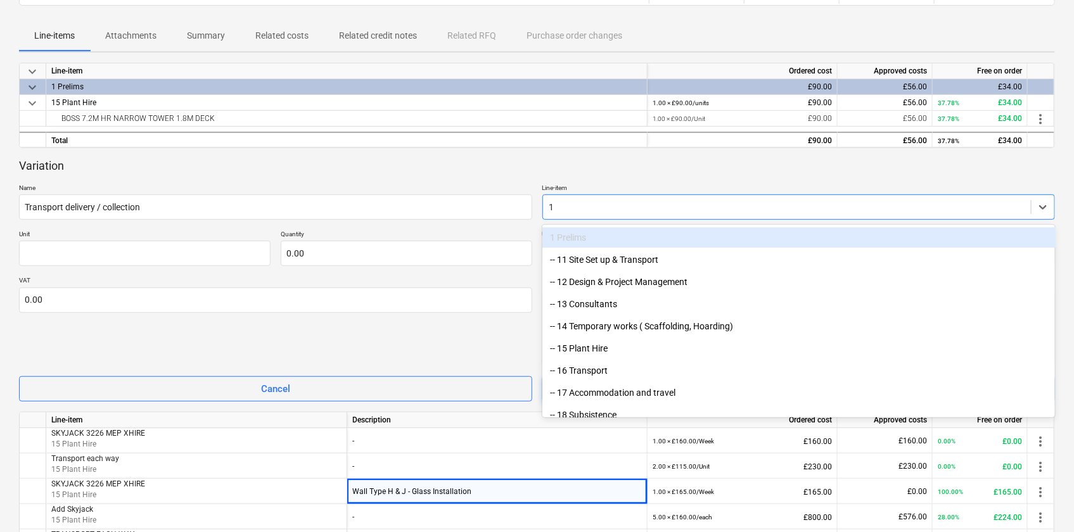
type input "15"
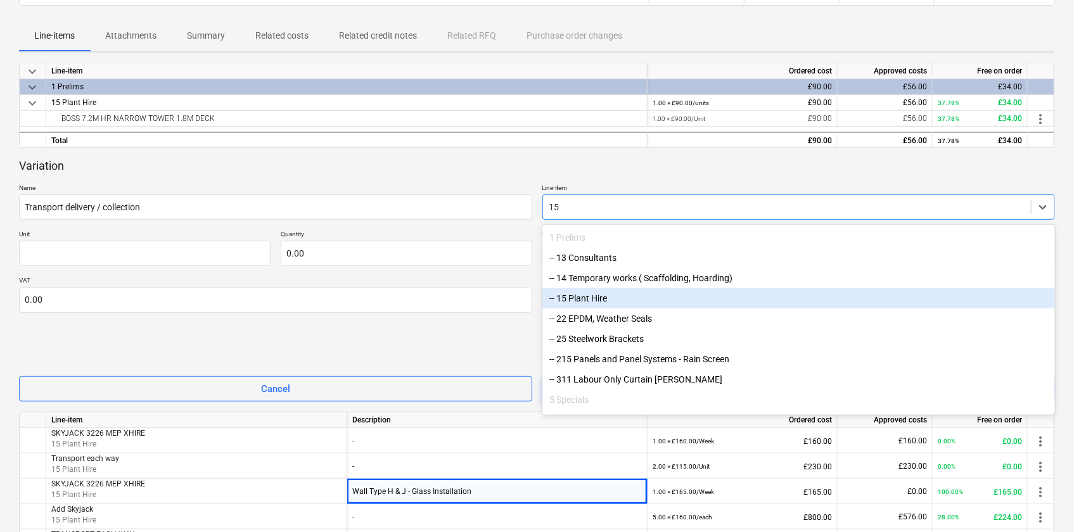
click at [576, 296] on div "-- 15 Plant Hire" at bounding box center [798, 298] width 513 height 20
type textarea "x"
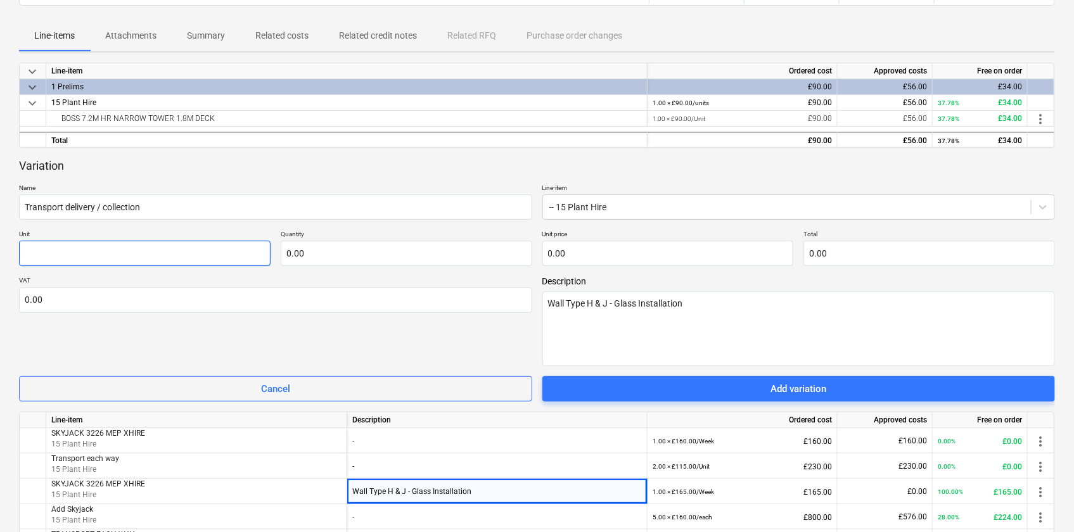
click at [37, 254] on input "text" at bounding box center [145, 253] width 252 height 25
type textarea "x"
type input "U"
type textarea "x"
type input "Un"
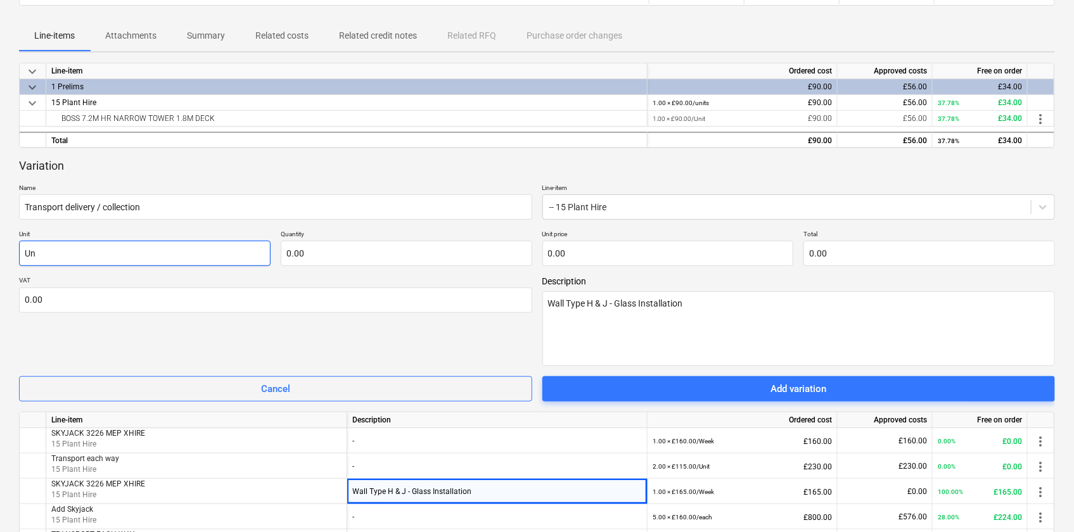
type textarea "x"
type input "Uni"
type textarea "x"
type input "Unit"
click at [378, 253] on input "text" at bounding box center [407, 253] width 252 height 25
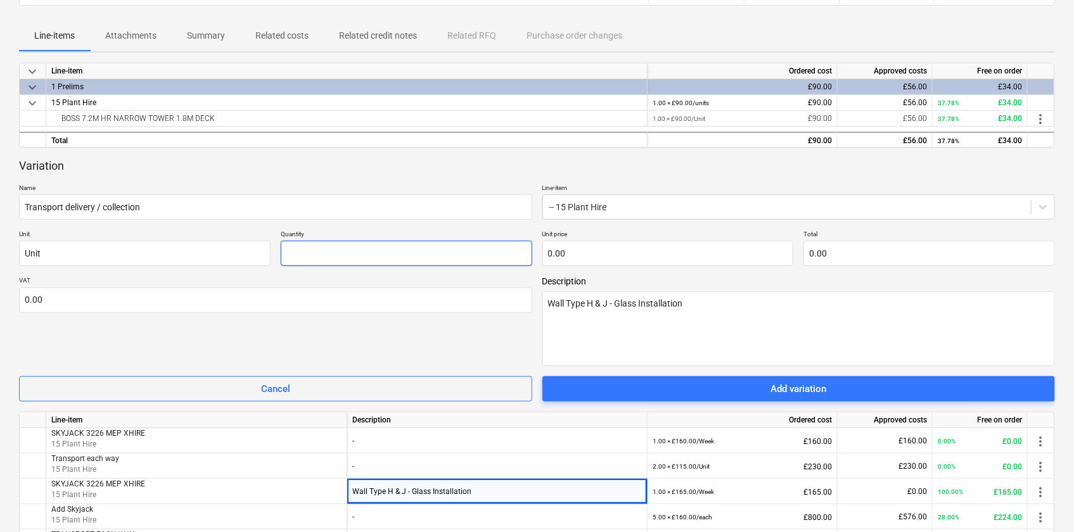
type textarea "x"
type input "2.00"
click at [608, 250] on input "text" at bounding box center [668, 253] width 252 height 25
type textarea "x"
type input "7"
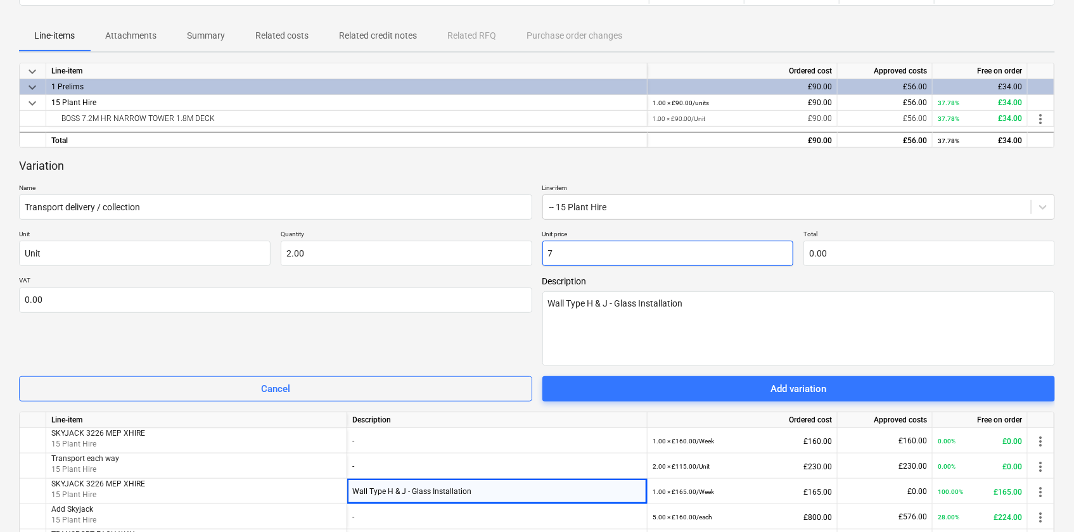
type input "14.00"
type textarea "x"
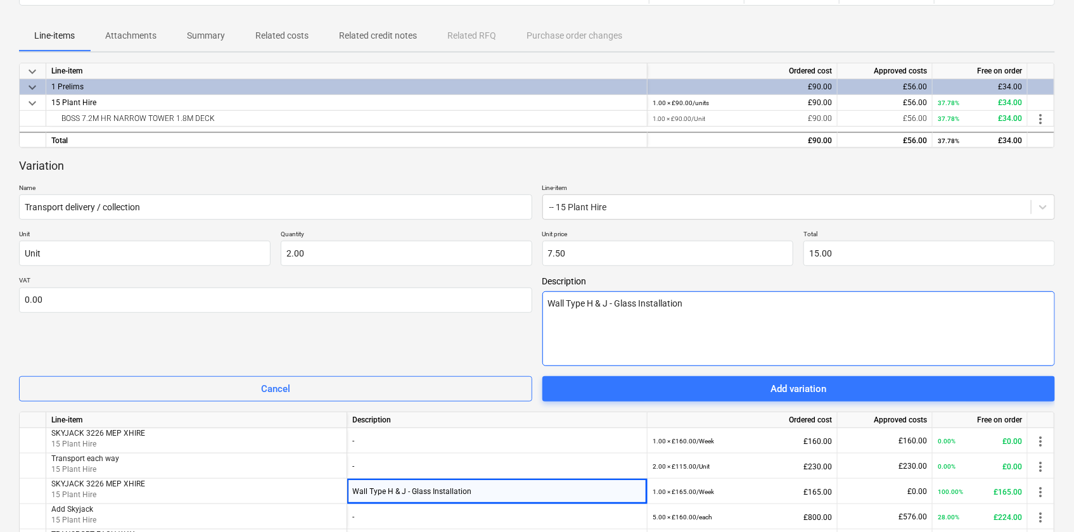
click at [673, 328] on textarea "Wall Type H & J - Glass Installation" at bounding box center [798, 328] width 513 height 75
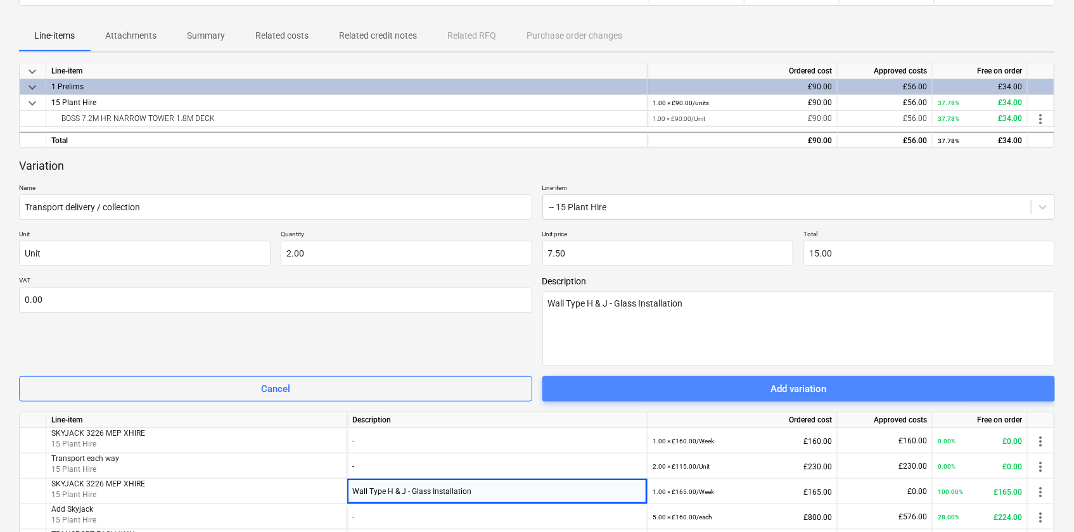
click at [775, 386] on div "Add variation" at bounding box center [798, 389] width 56 height 16
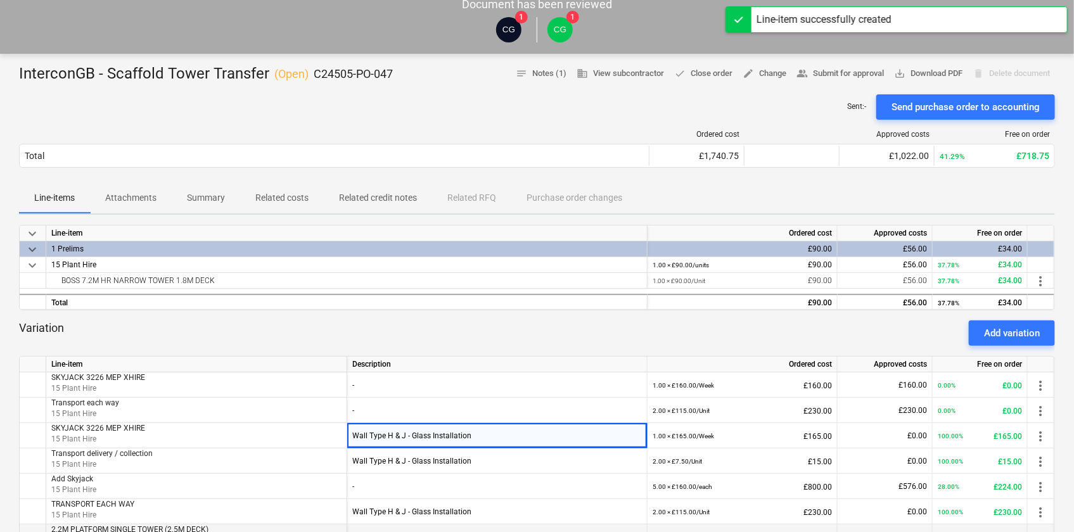
scroll to position [0, 0]
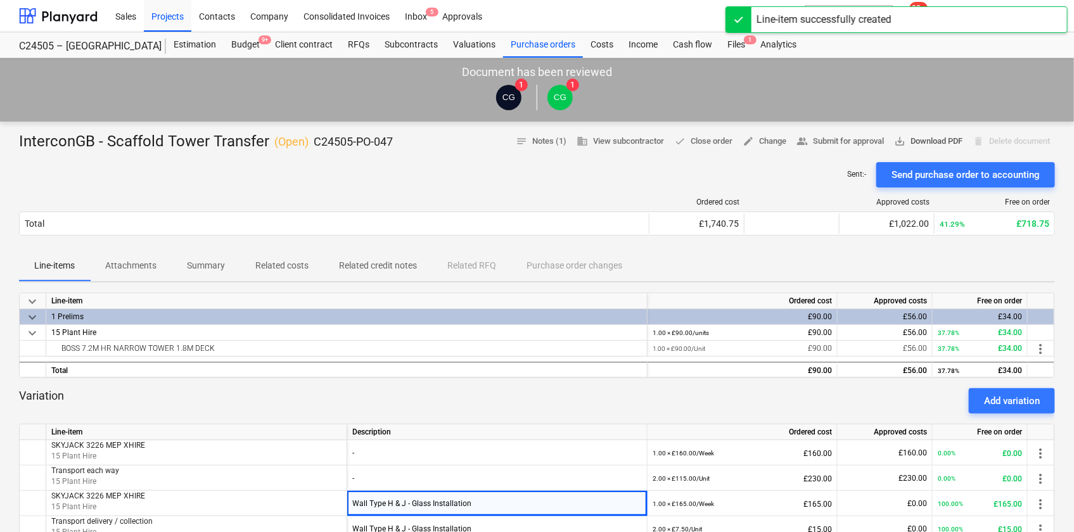
click at [921, 143] on span "save_alt Download PDF" at bounding box center [928, 141] width 68 height 15
